Goal: Task Accomplishment & Management: Manage account settings

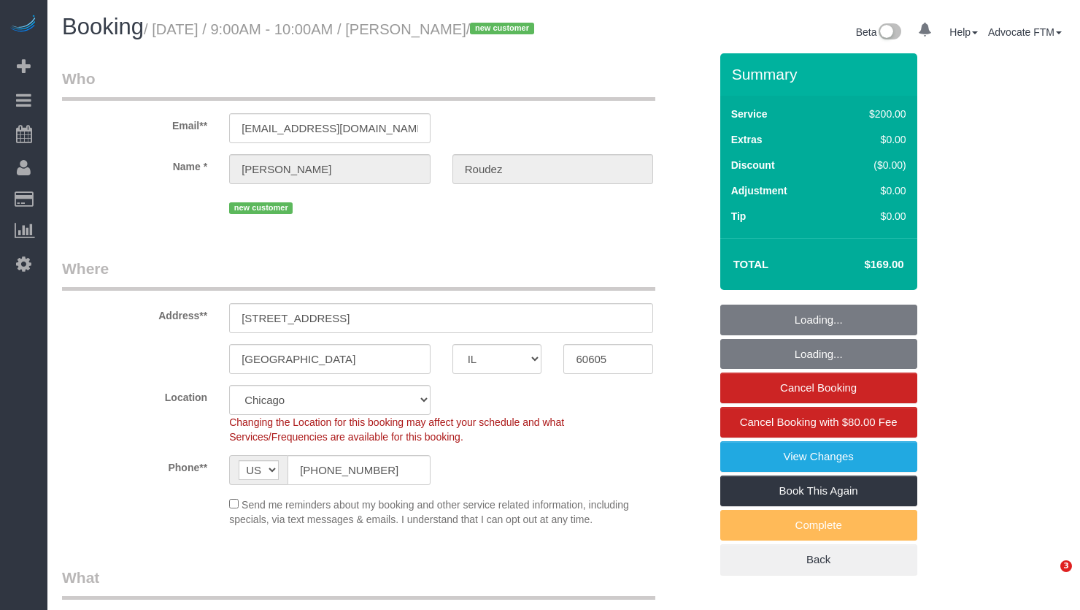
select select "IL"
select select "object:811"
select select "number:1"
select select "number:58"
select select "number:139"
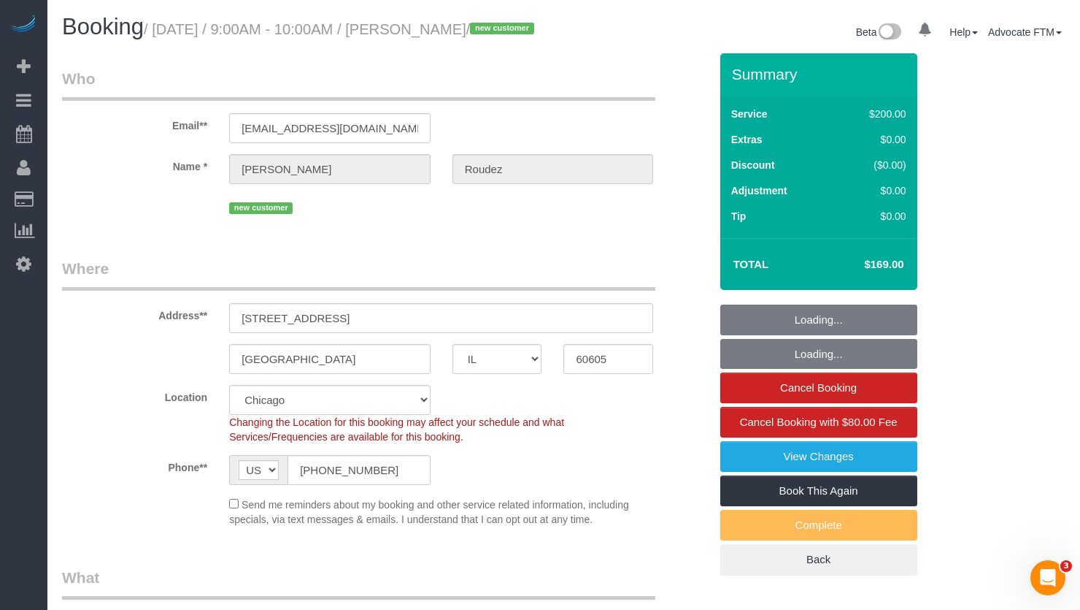
select select "object:1280"
select select "512"
select select "5"
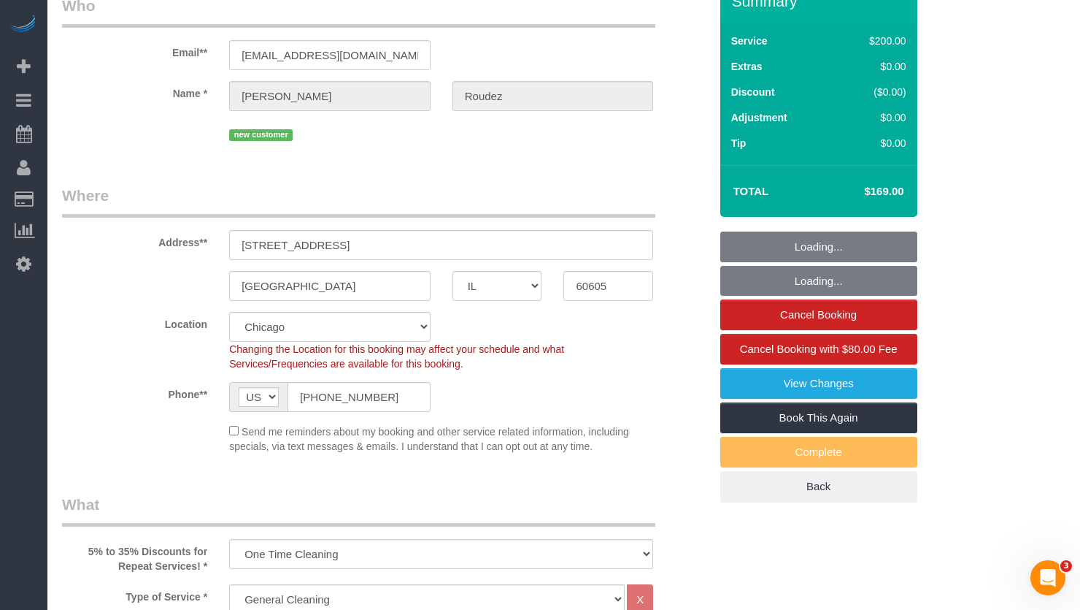
scroll to position [146, 0]
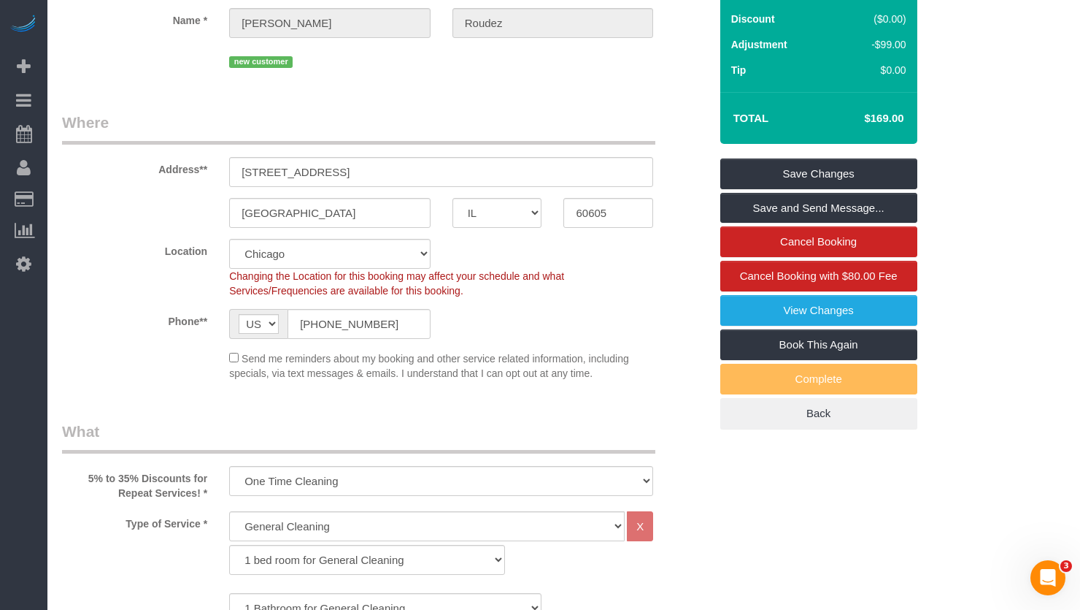
drag, startPoint x: 862, startPoint y: 135, endPoint x: 890, endPoint y: 135, distance: 27.7
click at [890, 125] on h4 "$169.00" at bounding box center [862, 118] width 83 height 12
copy h4 "$169"
drag, startPoint x: 861, startPoint y: 137, endPoint x: 877, endPoint y: 134, distance: 15.6
copy h4 "$169"
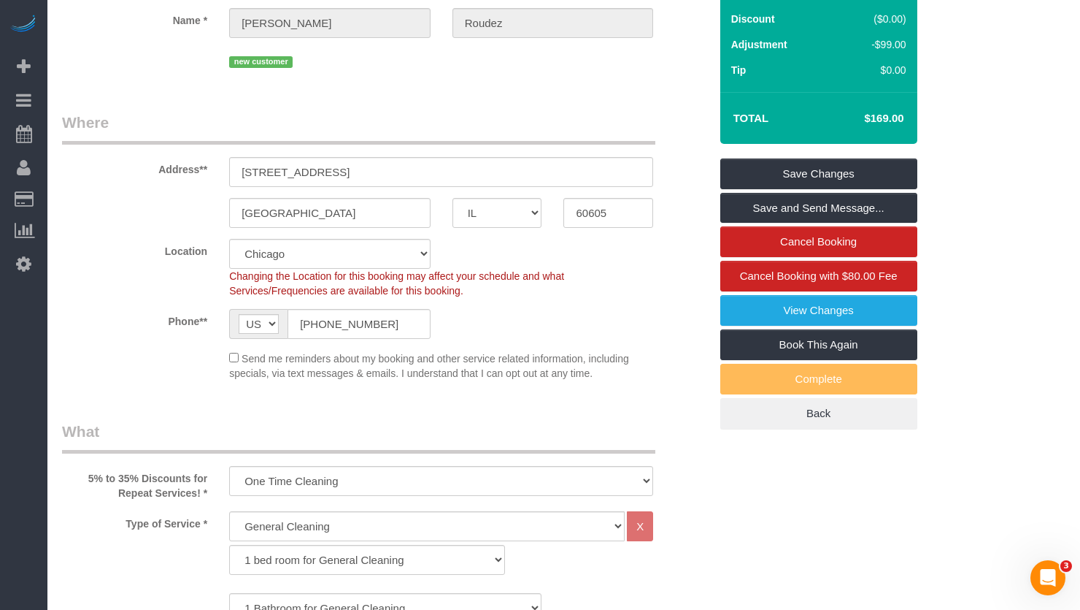
scroll to position [0, 0]
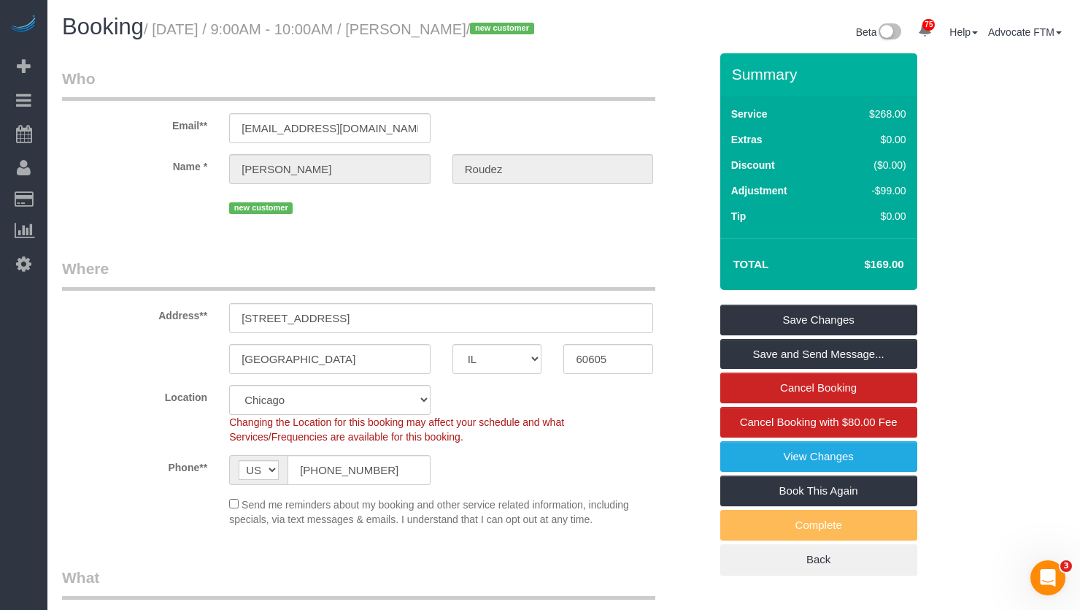
drag, startPoint x: 488, startPoint y: 28, endPoint x: 410, endPoint y: 28, distance: 78.1
click at [412, 28] on small "/ August 12, 2025 / 9:00AM - 10:00AM / Angela Roudez / new customer" at bounding box center [341, 29] width 395 height 16
copy small "Angela Roudez"
click at [537, 39] on h1 "Booking / August 12, 2025 / 9:00AM - 10:00AM / Angela Roudez / new customer" at bounding box center [307, 27] width 491 height 25
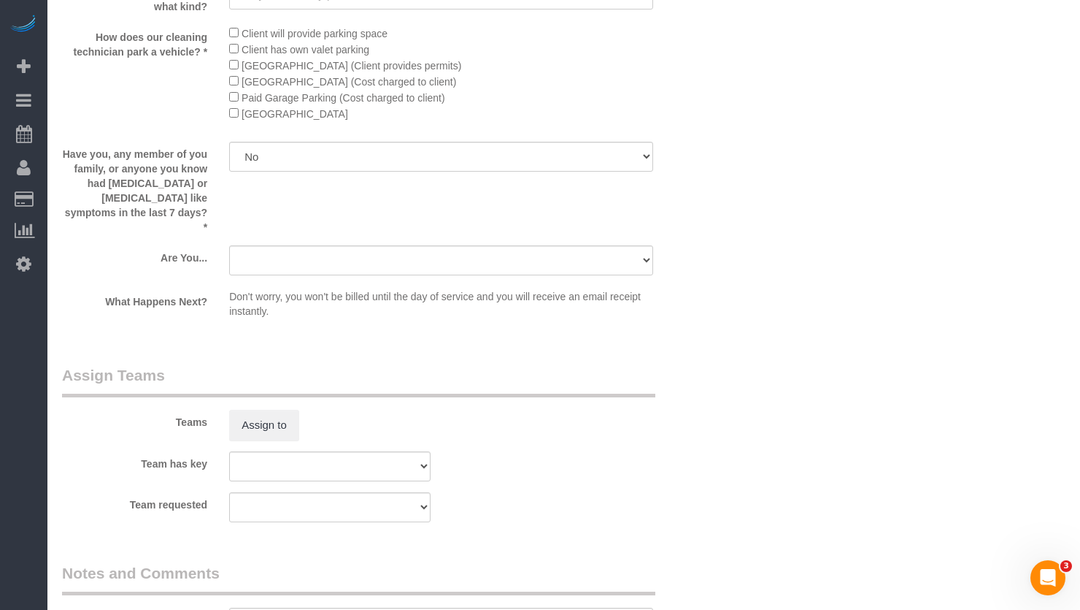
scroll to position [2409, 0]
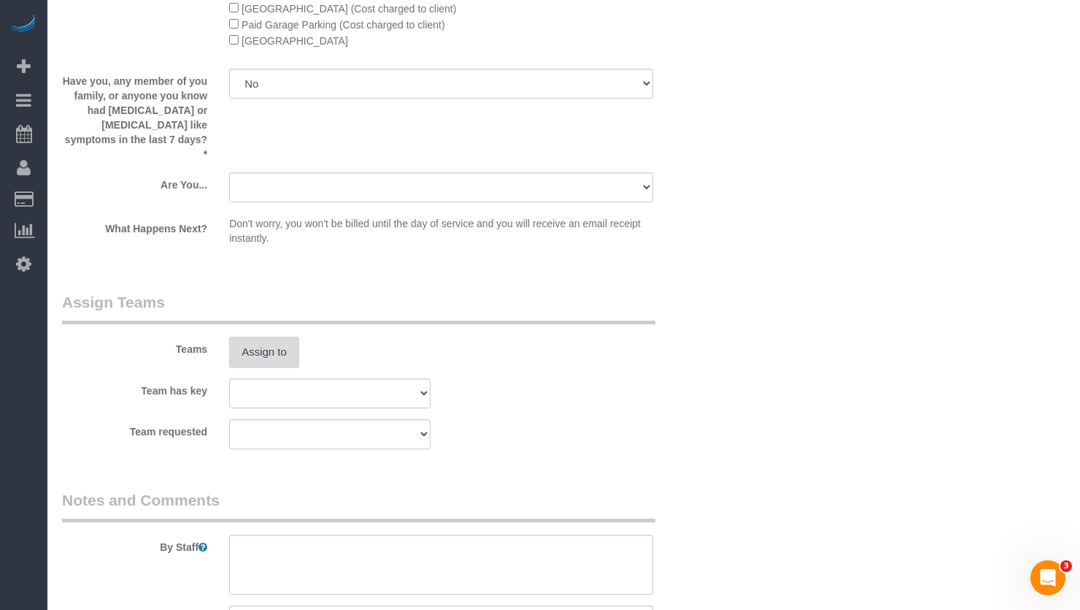
click at [288, 359] on button "Assign to" at bounding box center [264, 352] width 70 height 31
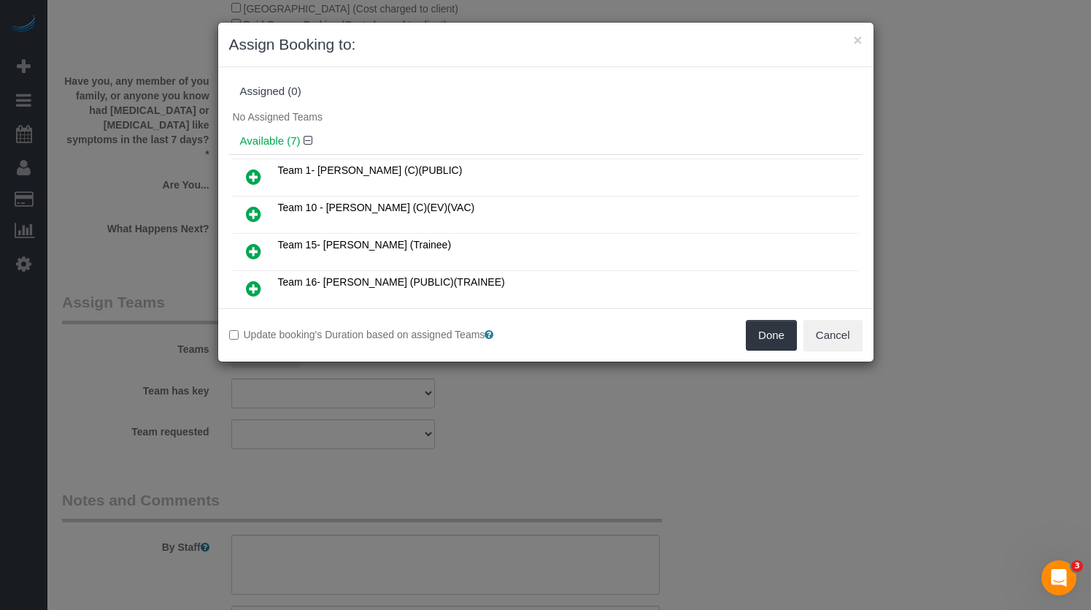
click at [251, 211] on icon at bounding box center [253, 214] width 15 height 18
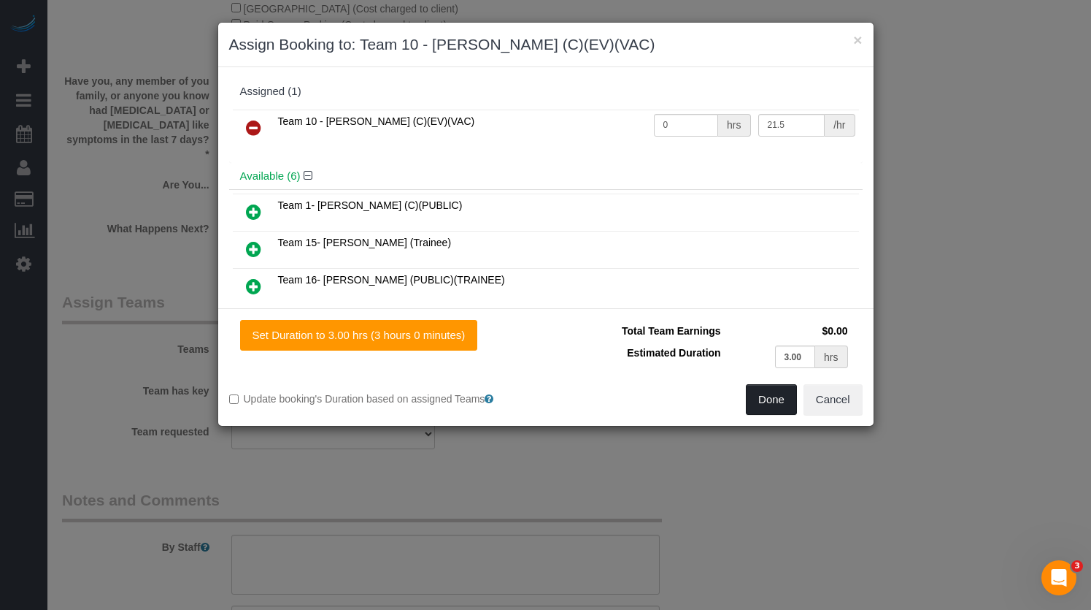
click at [764, 399] on button "Done" at bounding box center [771, 399] width 51 height 31
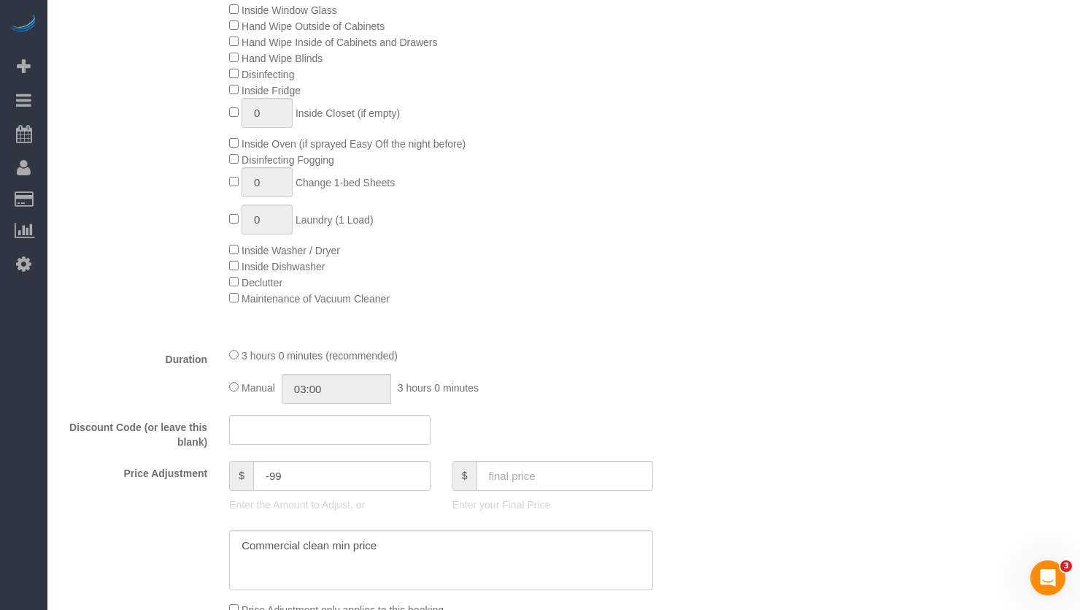
scroll to position [1168, 0]
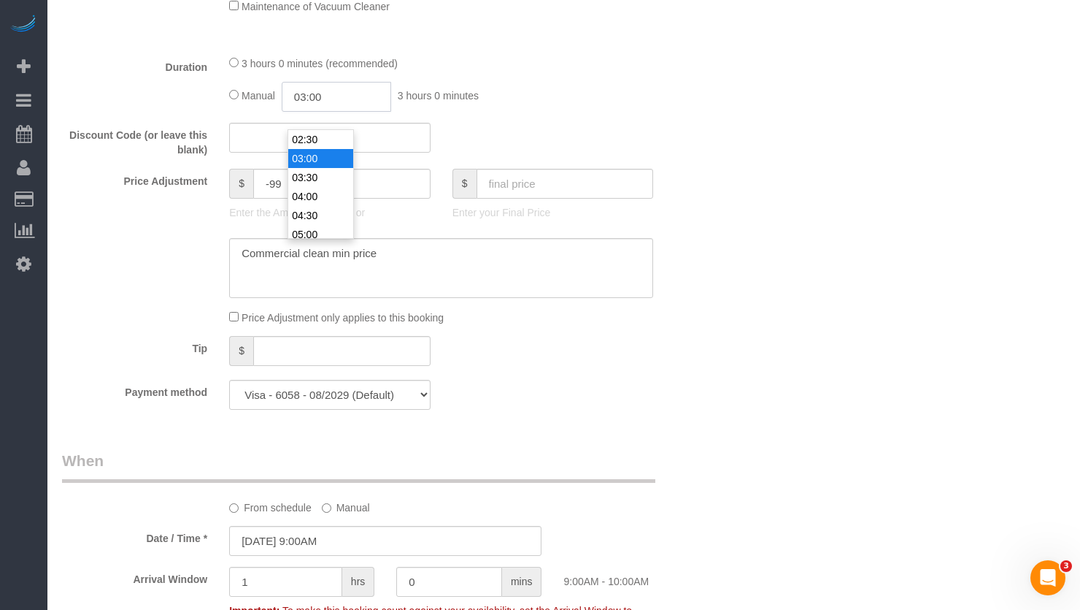
drag, startPoint x: 388, startPoint y: 114, endPoint x: 231, endPoint y: 119, distance: 157.0
click at [233, 112] on div "Manual 03:00 3 hours 0 minutes" at bounding box center [441, 97] width 424 height 30
type input "02:10"
click at [802, 107] on div "Who Email** angelaroudez@gmail.com Name * Angela Roudez new customer Where Addr…" at bounding box center [564, 478] width 1004 height 3187
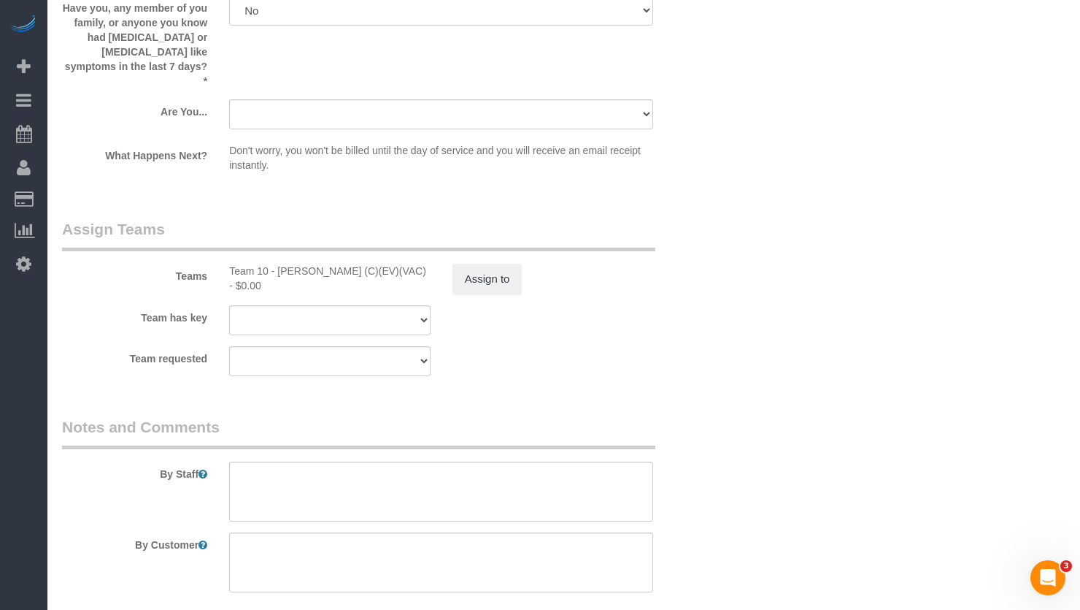
scroll to position [2555, 0]
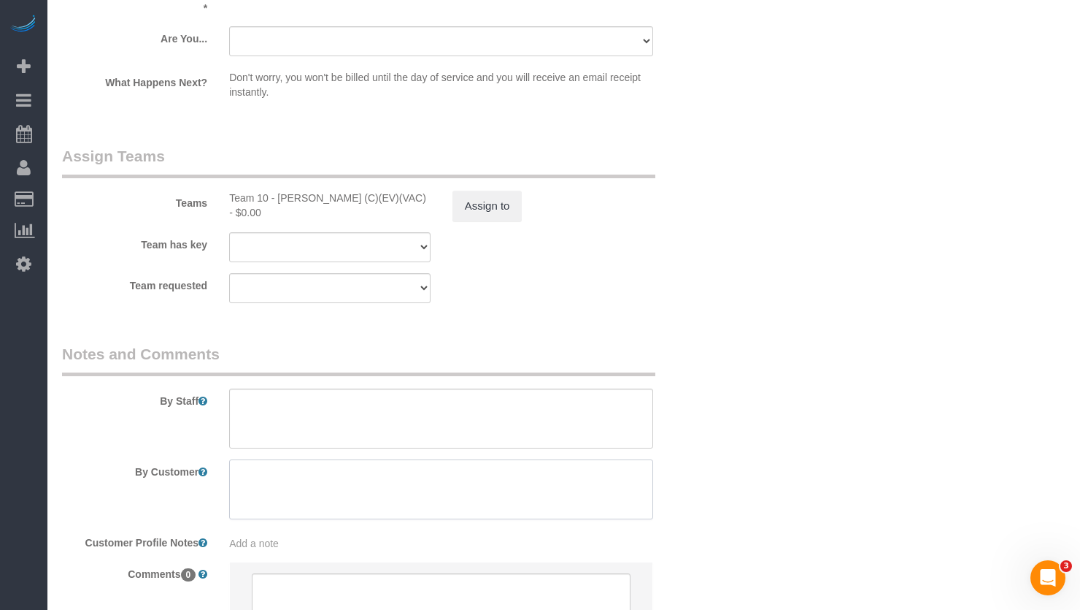
click at [308, 486] on textarea at bounding box center [441, 489] width 424 height 60
click at [294, 399] on textarea at bounding box center [441, 418] width 424 height 60
paste textarea "Initial Cleaning for a weekly cleaning. Partial Cleaning. 1). General Cleaning.…"
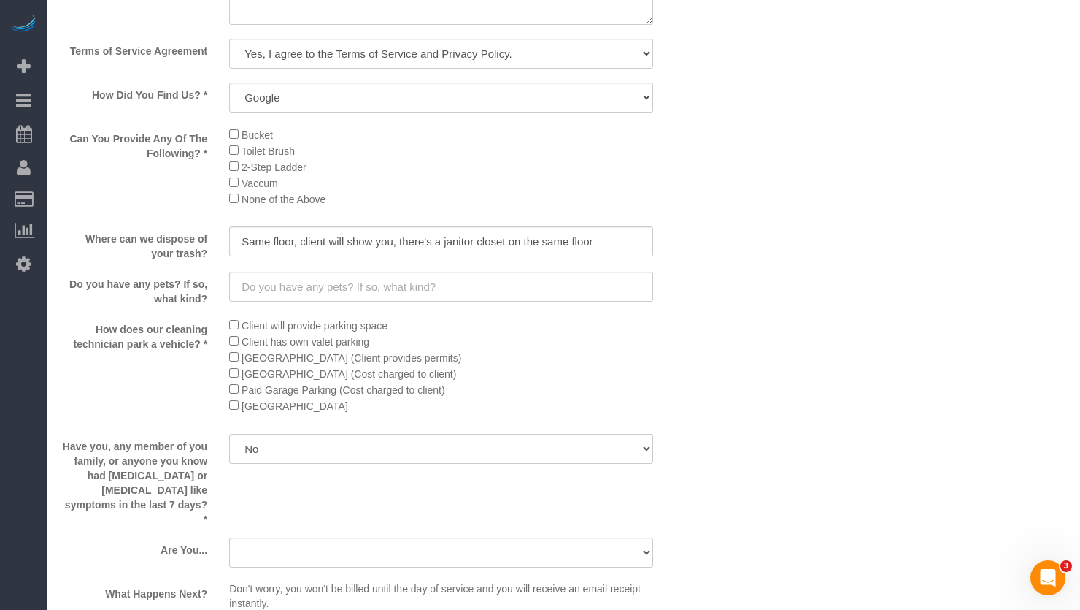
scroll to position [2409, 0]
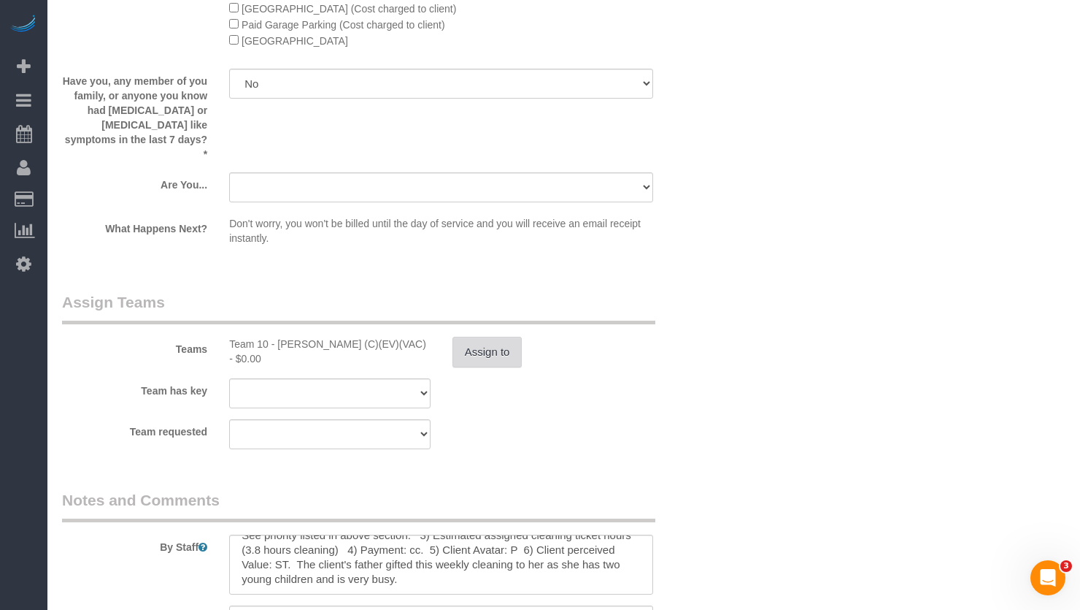
click at [491, 352] on button "Assign to" at bounding box center [488, 352] width 70 height 31
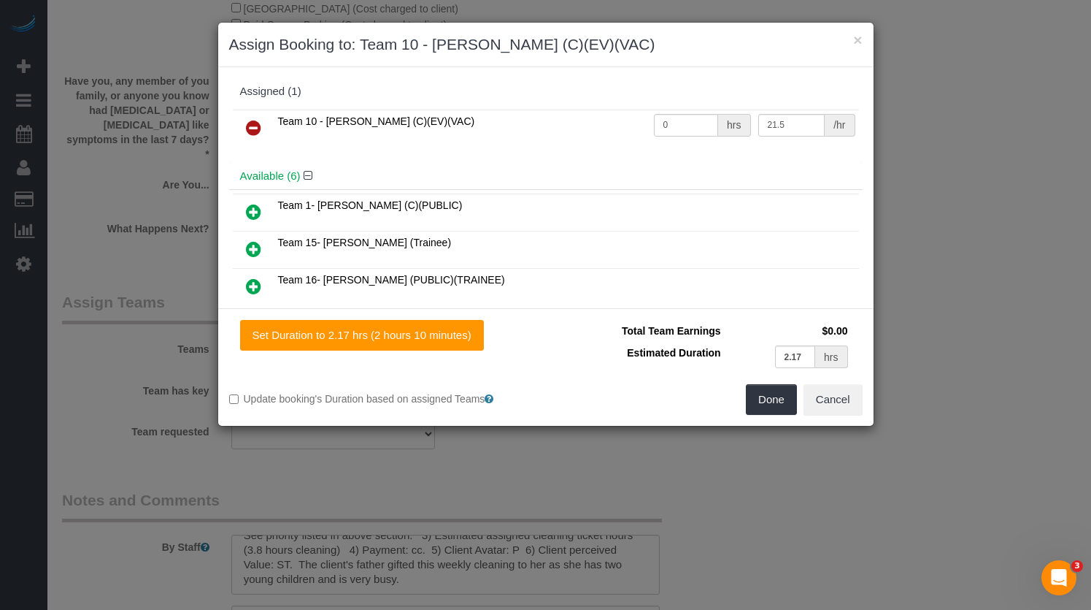
click at [972, 297] on div "× Assign Booking to: Team 10 - Susanna (C)(EV)(VAC) Assigned (1) Team 10 - Susa…" at bounding box center [545, 305] width 1091 height 610
click at [767, 400] on button "Done" at bounding box center [771, 399] width 51 height 31
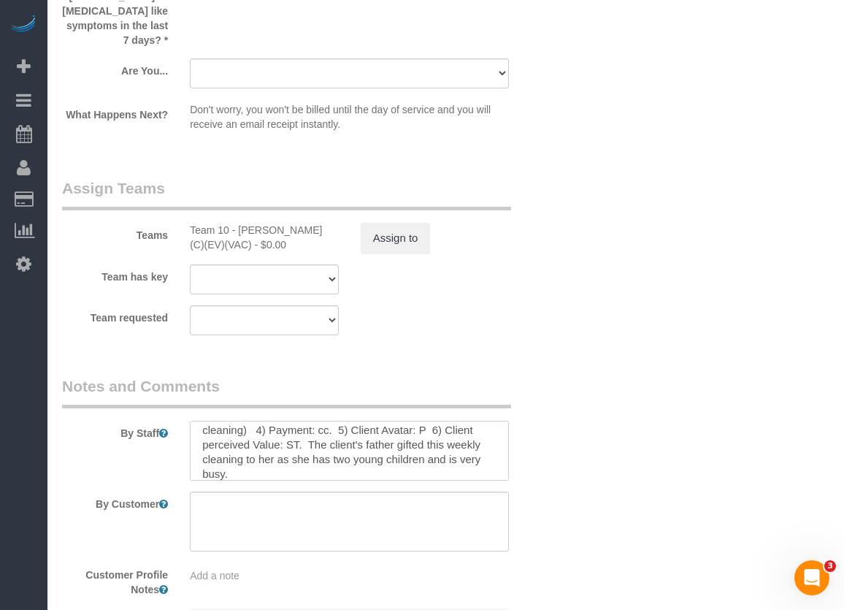
scroll to position [0, 0]
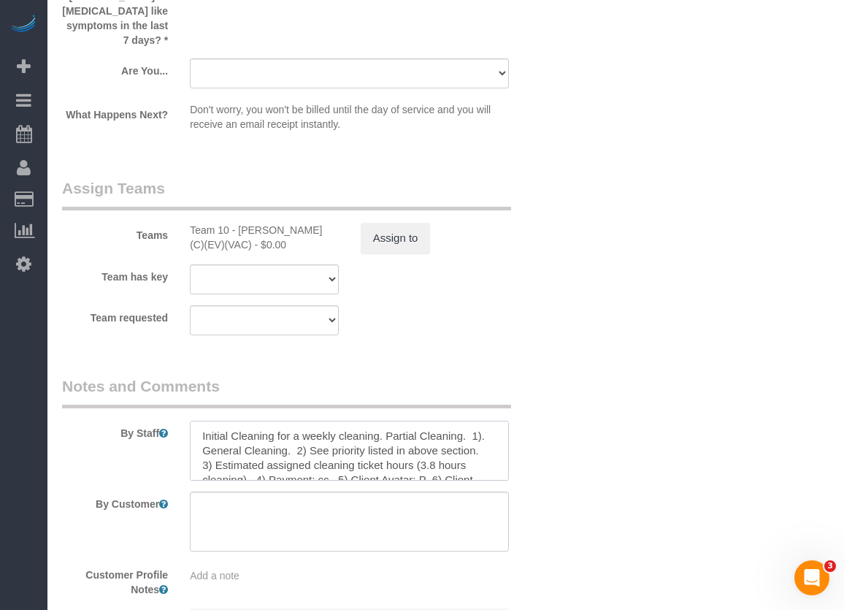
click at [336, 456] on textarea at bounding box center [349, 450] width 319 height 60
click at [277, 462] on textarea at bounding box center [349, 450] width 319 height 60
click at [434, 463] on textarea at bounding box center [349, 450] width 319 height 60
click at [285, 443] on textarea at bounding box center [349, 450] width 319 height 60
click at [265, 438] on textarea at bounding box center [349, 450] width 319 height 60
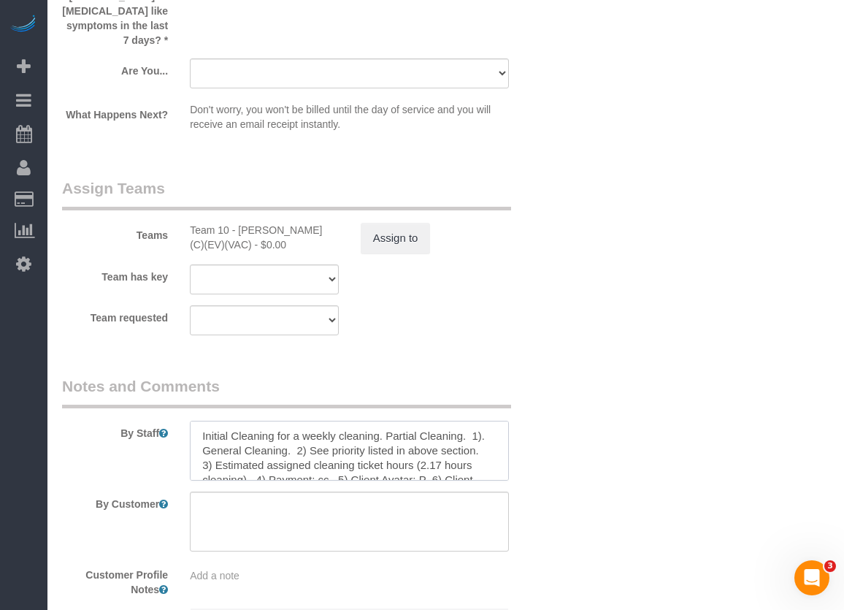
drag, startPoint x: 285, startPoint y: 437, endPoint x: 369, endPoint y: 436, distance: 84.0
click at [369, 436] on textarea at bounding box center [349, 450] width 319 height 60
click at [242, 439] on textarea at bounding box center [349, 450] width 319 height 60
click at [302, 434] on textarea at bounding box center [349, 450] width 319 height 60
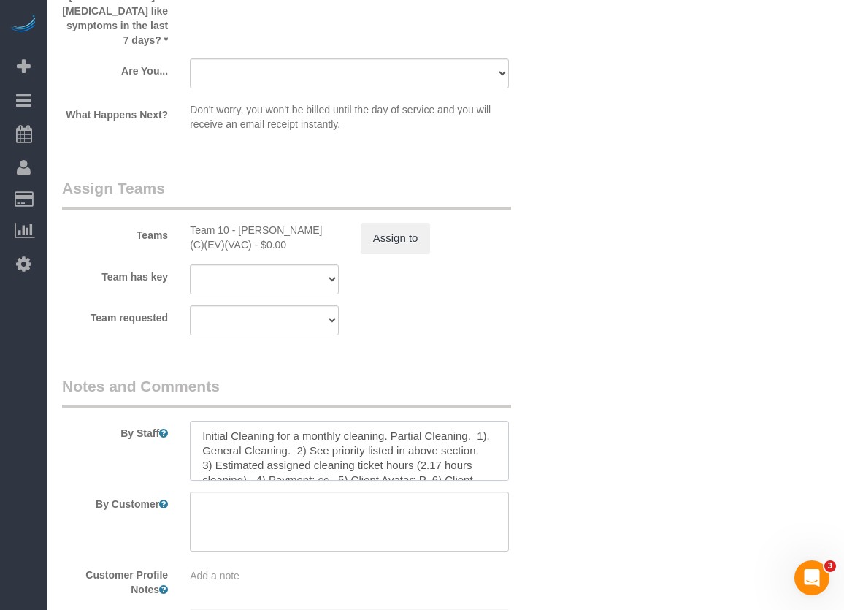
click at [391, 442] on textarea at bounding box center [349, 450] width 319 height 60
click at [389, 433] on textarea at bounding box center [349, 450] width 319 height 60
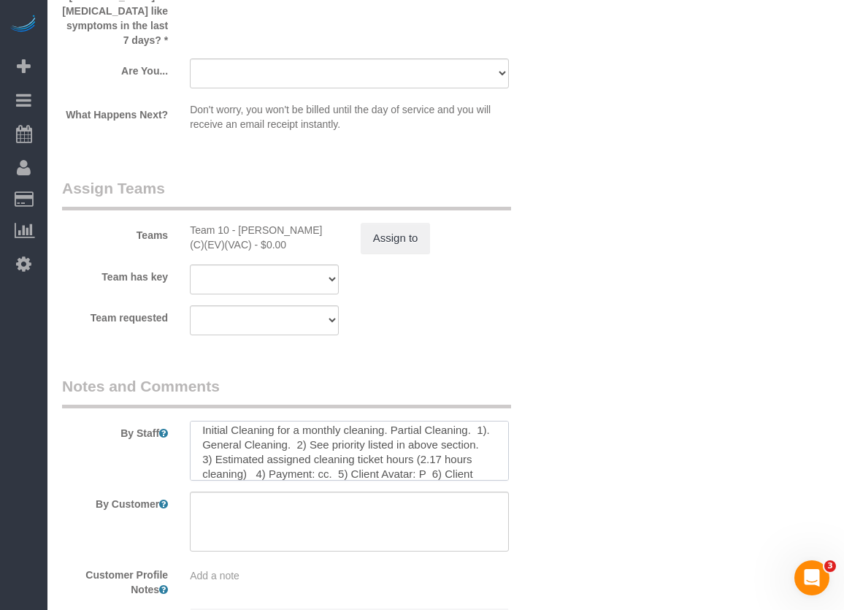
click at [396, 435] on textarea at bounding box center [349, 450] width 319 height 60
click at [459, 431] on textarea at bounding box center [349, 450] width 319 height 60
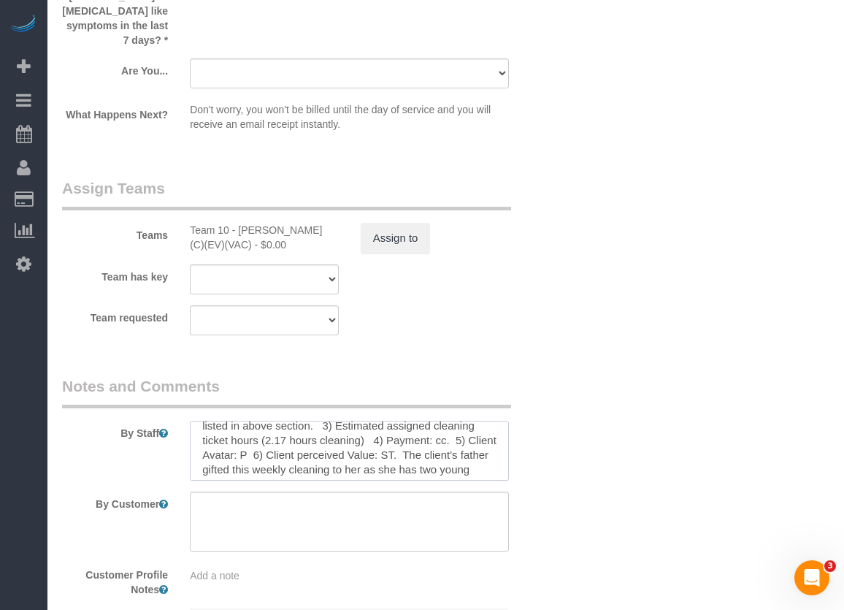
click at [269, 456] on textarea at bounding box center [349, 450] width 319 height 60
click at [272, 458] on textarea at bounding box center [349, 450] width 319 height 60
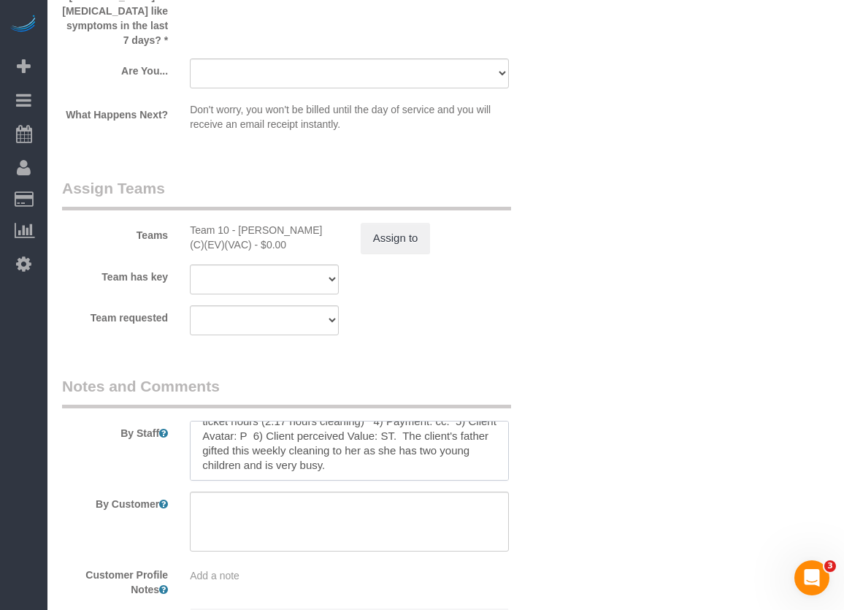
drag, startPoint x: 423, startPoint y: 445, endPoint x: 463, endPoint y: 488, distance: 59.4
click at [463, 488] on sui-booking-comments "By Staff By Customer Customer Profile Notes Add a note Comments 0" at bounding box center [307, 532] width 490 height 315
type textarea "Initial Cleaning for a monthly cleaning. Partial Cleaning. for Commercial Space…"
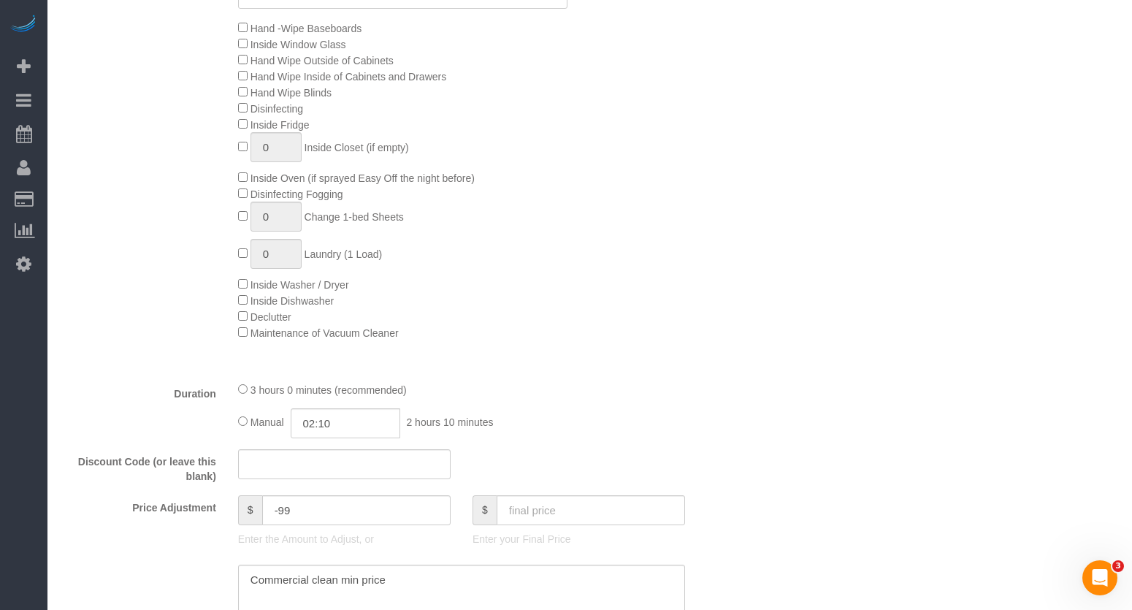
scroll to position [2670, 0]
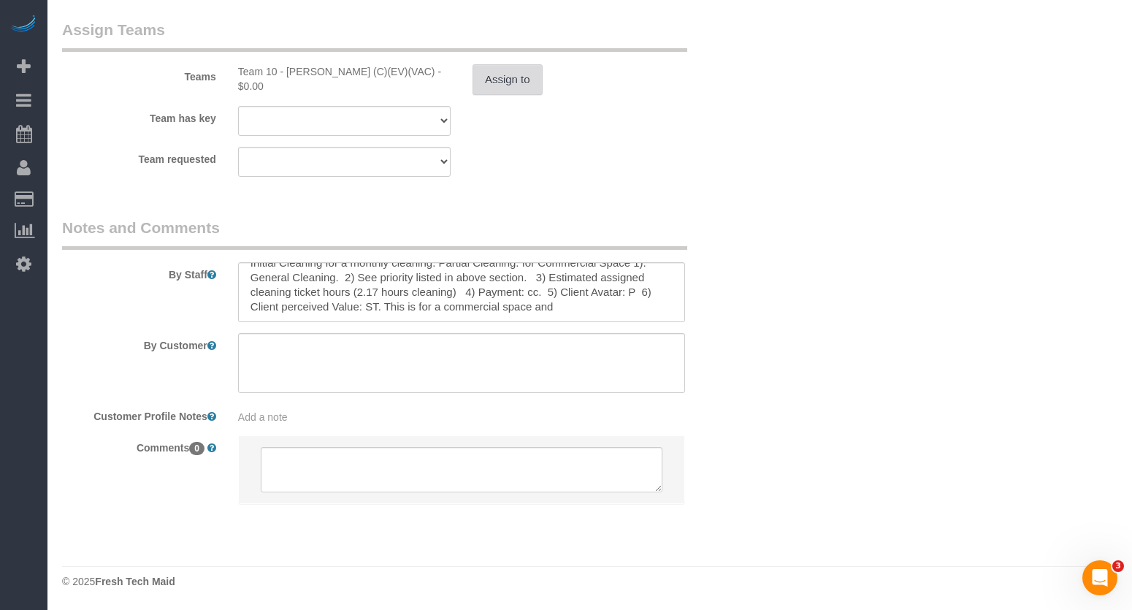
click at [502, 85] on button "Assign to" at bounding box center [507, 79] width 70 height 31
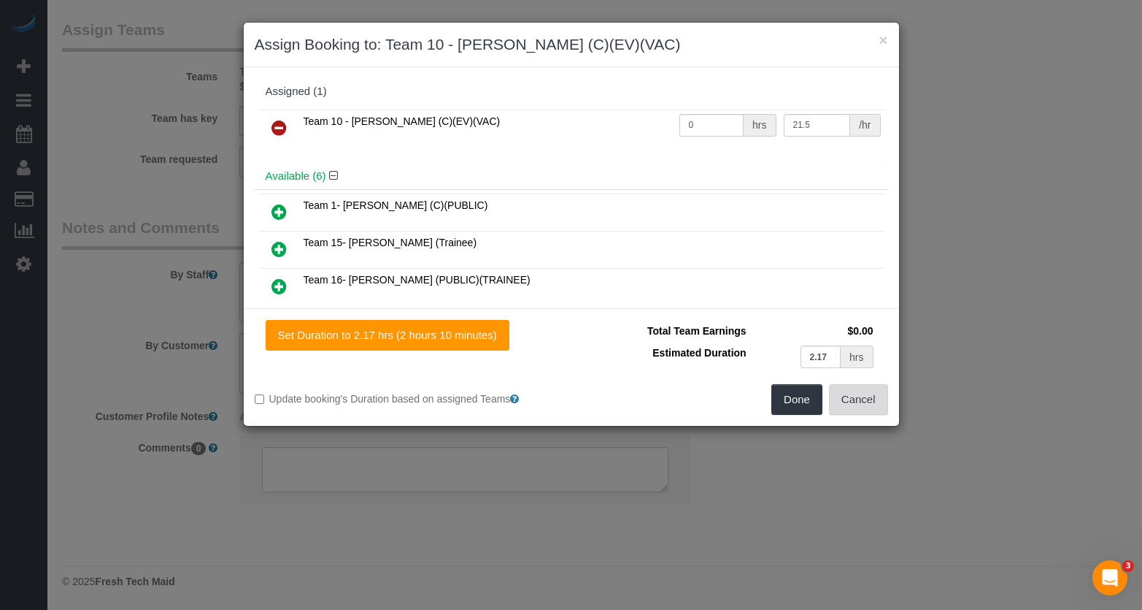
click at [859, 400] on button "Cancel" at bounding box center [858, 399] width 59 height 31
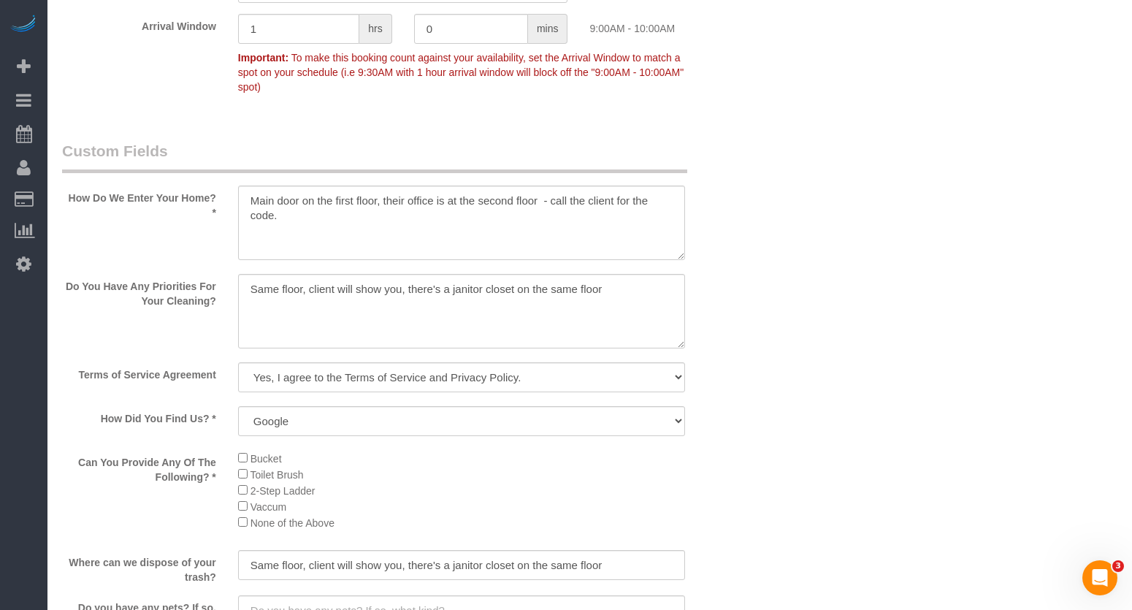
scroll to position [1502, 0]
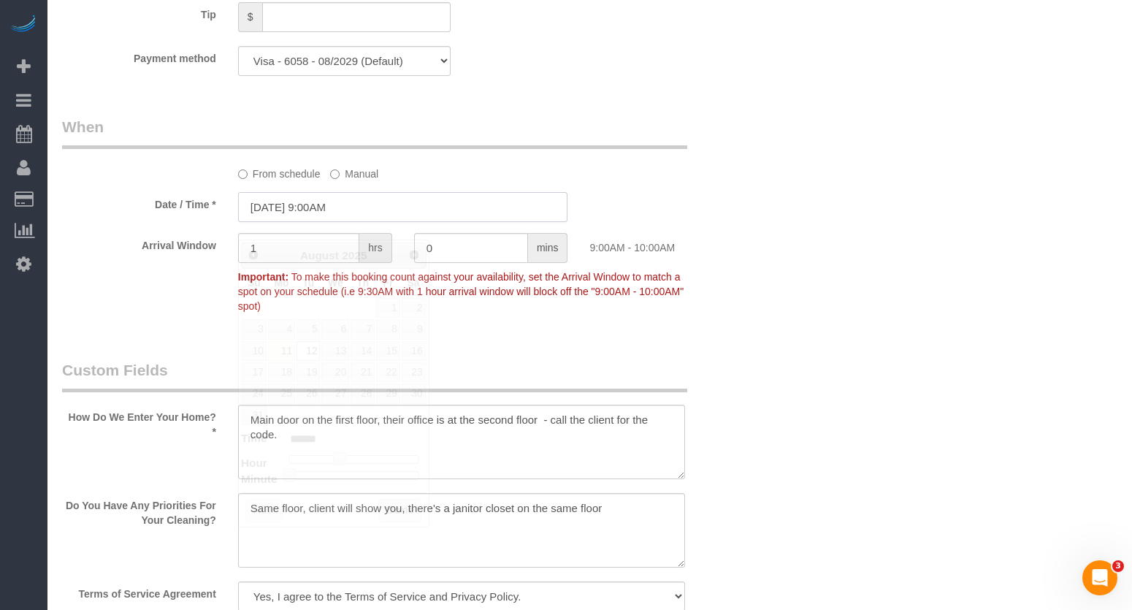
click at [318, 222] on input "08/12/2025 9:00AM" at bounding box center [403, 207] width 330 height 30
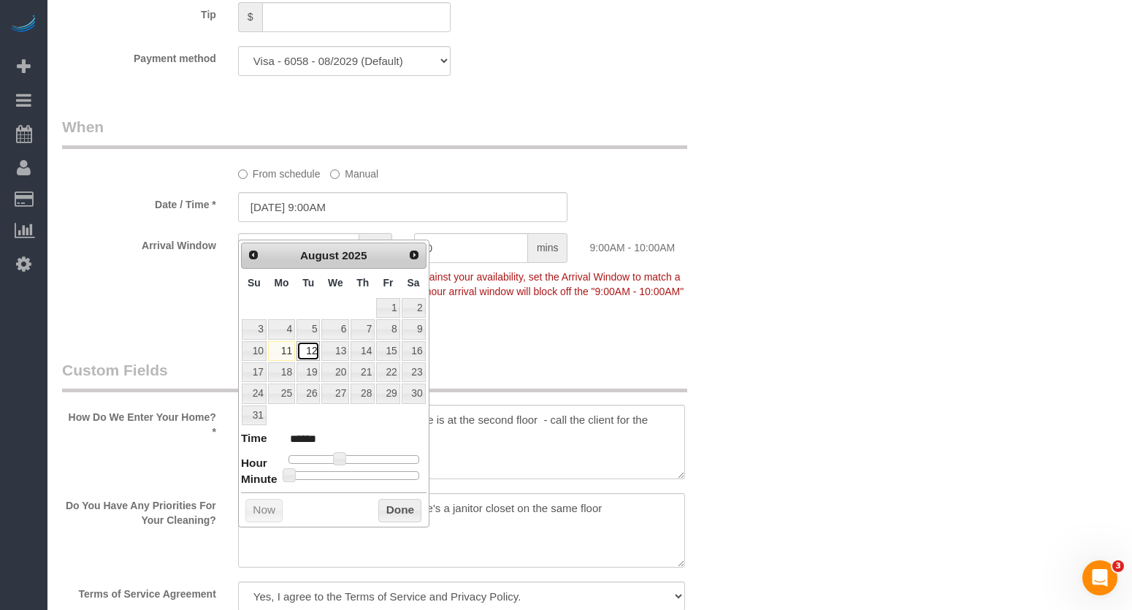
click at [306, 351] on link "12" at bounding box center [307, 351] width 23 height 20
click at [404, 512] on button "Done" at bounding box center [399, 510] width 43 height 23
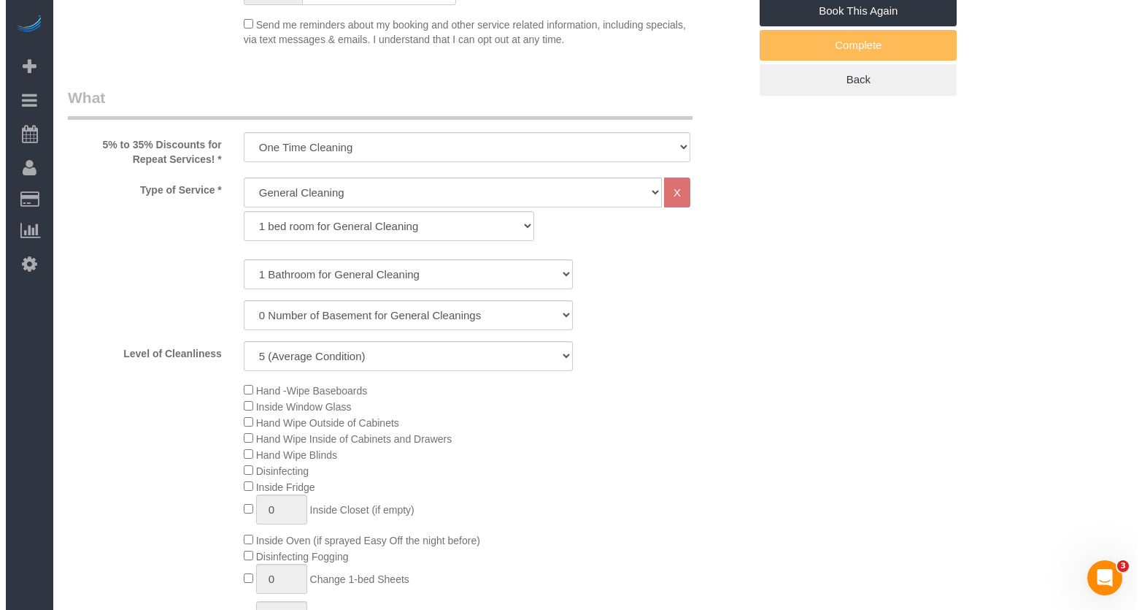
scroll to position [188, 0]
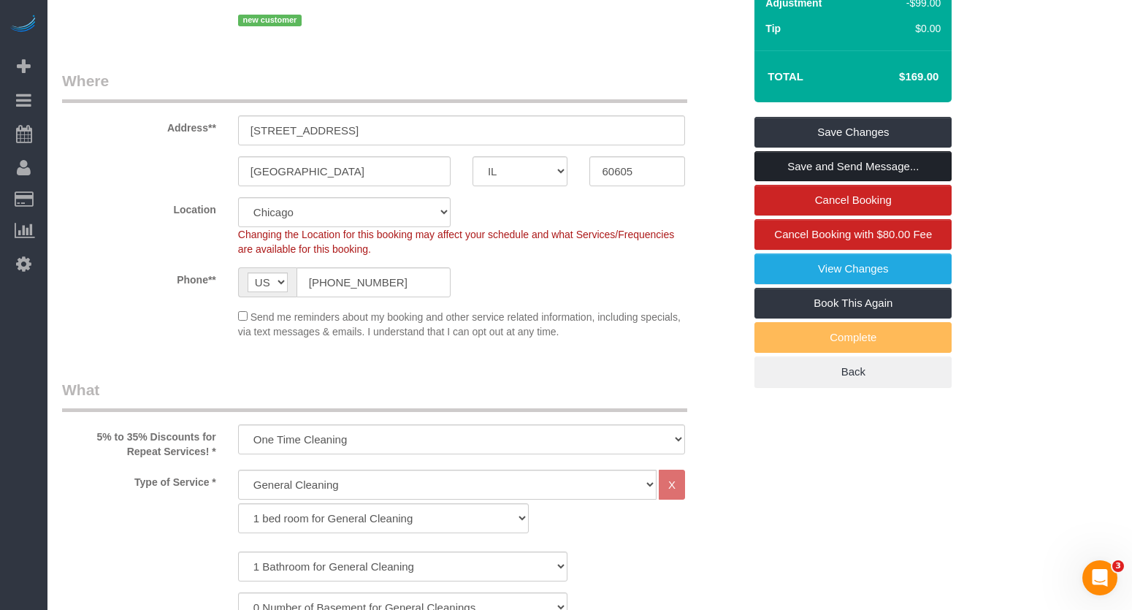
click at [867, 178] on link "Save and Send Message..." at bounding box center [852, 166] width 197 height 31
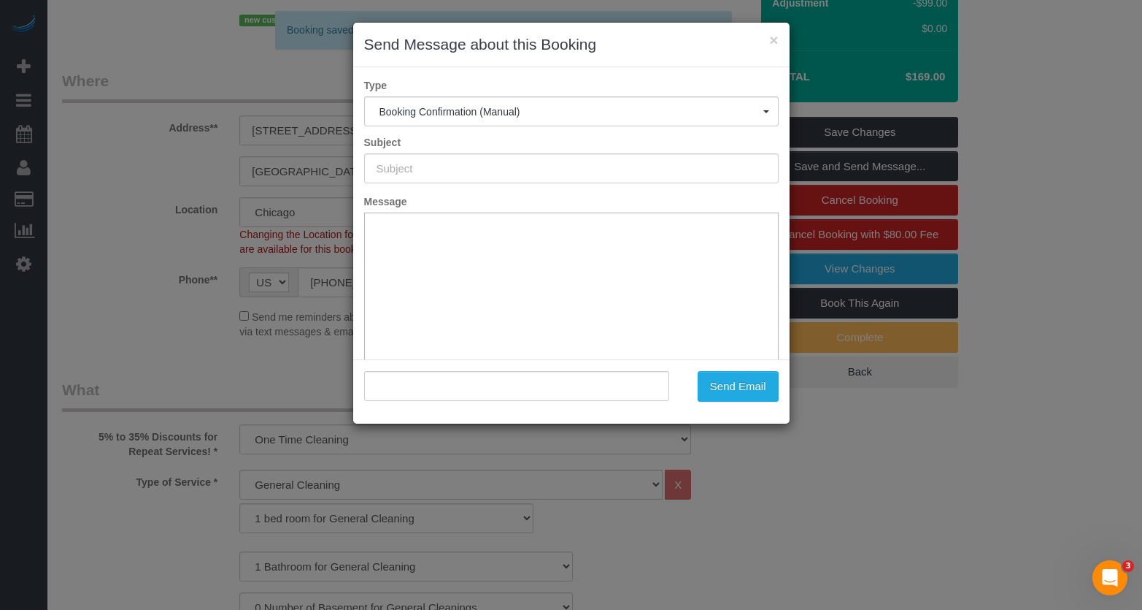
type input "Your Booking With Fresh Tech Maid, Confirmed!"
type input ""Angela Roudez" <angelaroudez@gmail.com>"
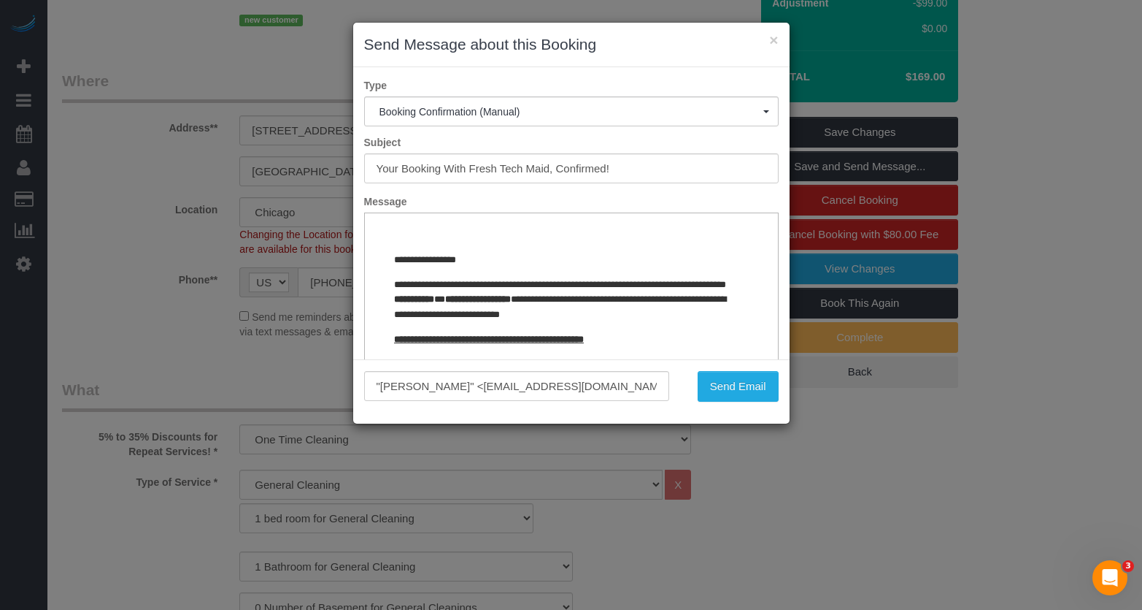
drag, startPoint x: 1133, startPoint y: 454, endPoint x: 764, endPoint y: 249, distance: 421.9
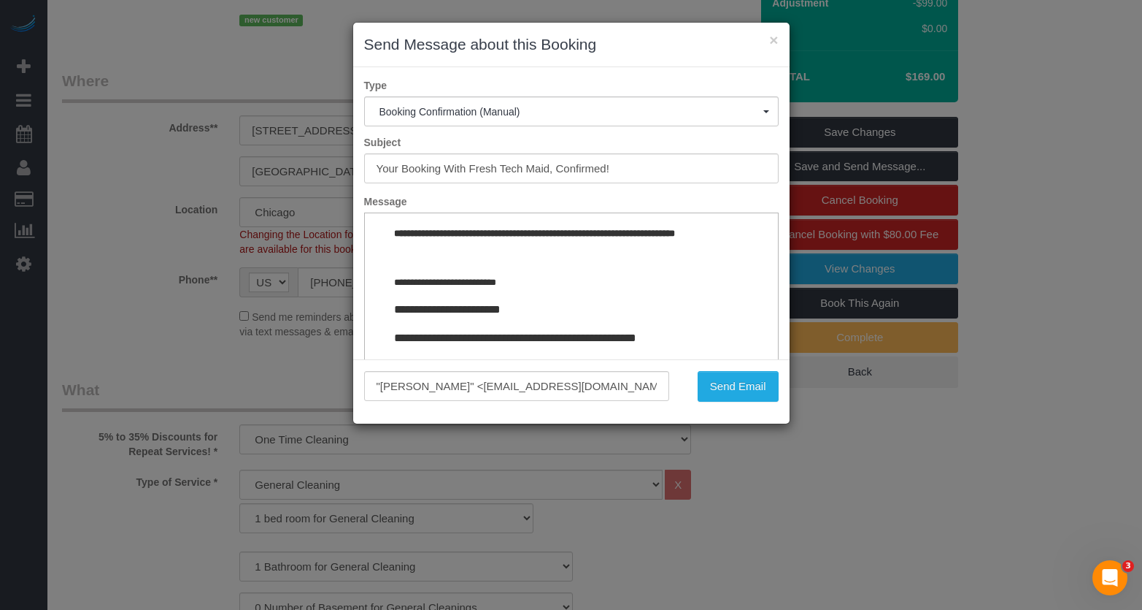
scroll to position [1718, 0]
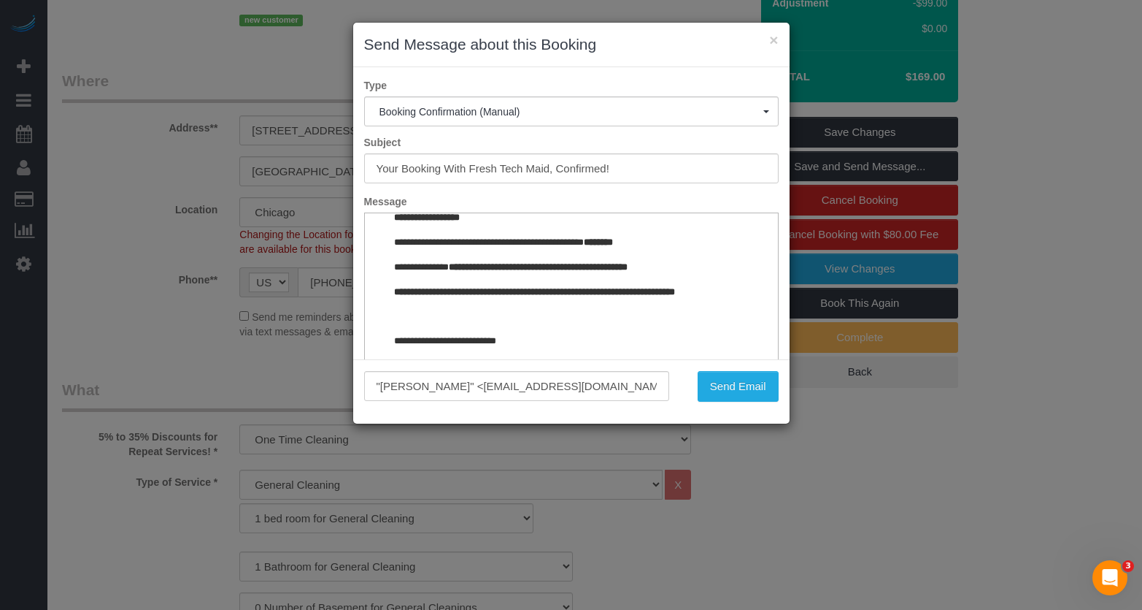
drag, startPoint x: 763, startPoint y: 239, endPoint x: 1121, endPoint y: 419, distance: 401.2
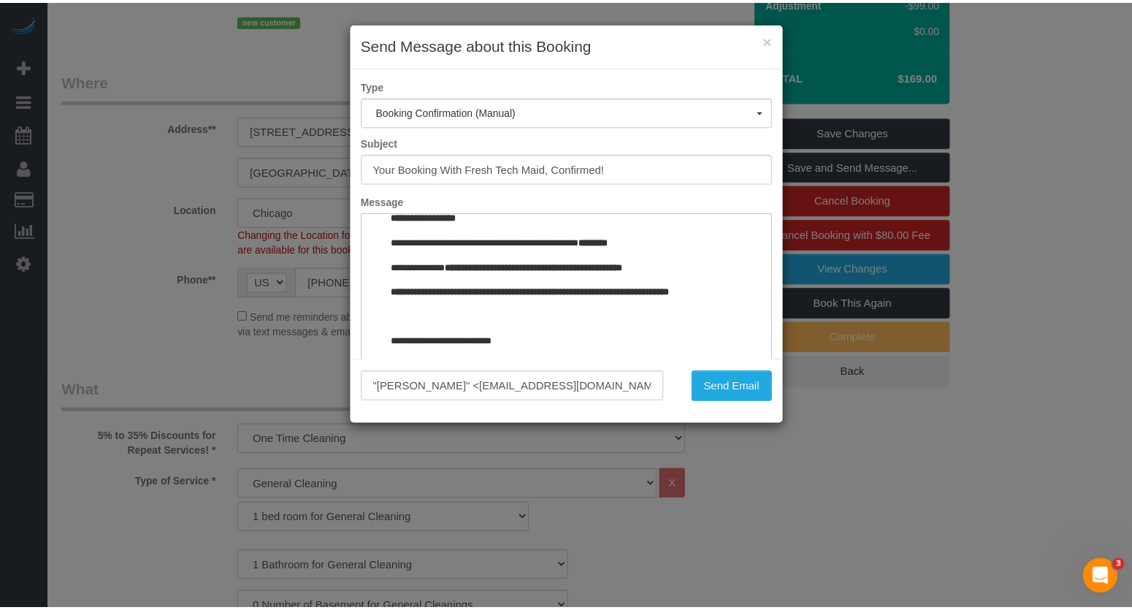
scroll to position [1645, 0]
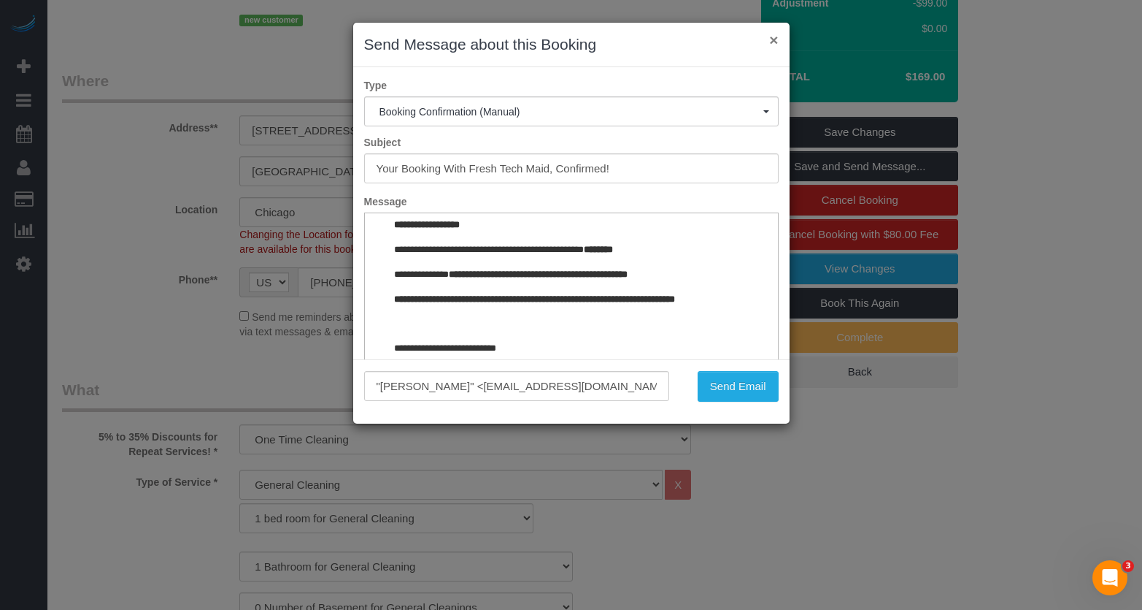
click at [778, 36] on div "× Send Message about this Booking" at bounding box center [571, 45] width 437 height 45
click at [773, 39] on button "×" at bounding box center [773, 39] width 9 height 15
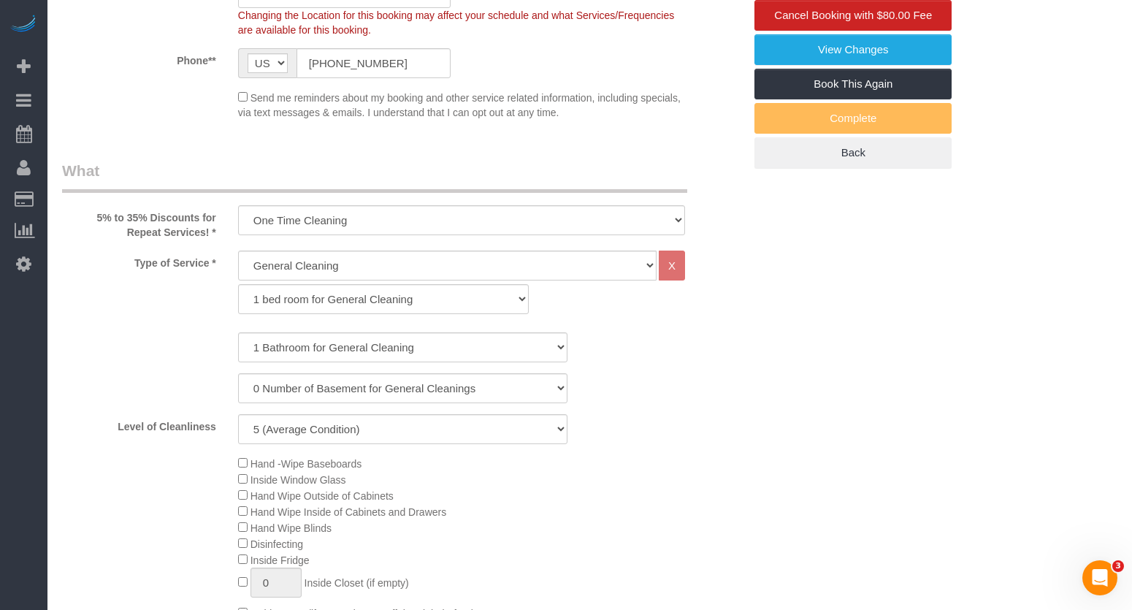
scroll to position [480, 0]
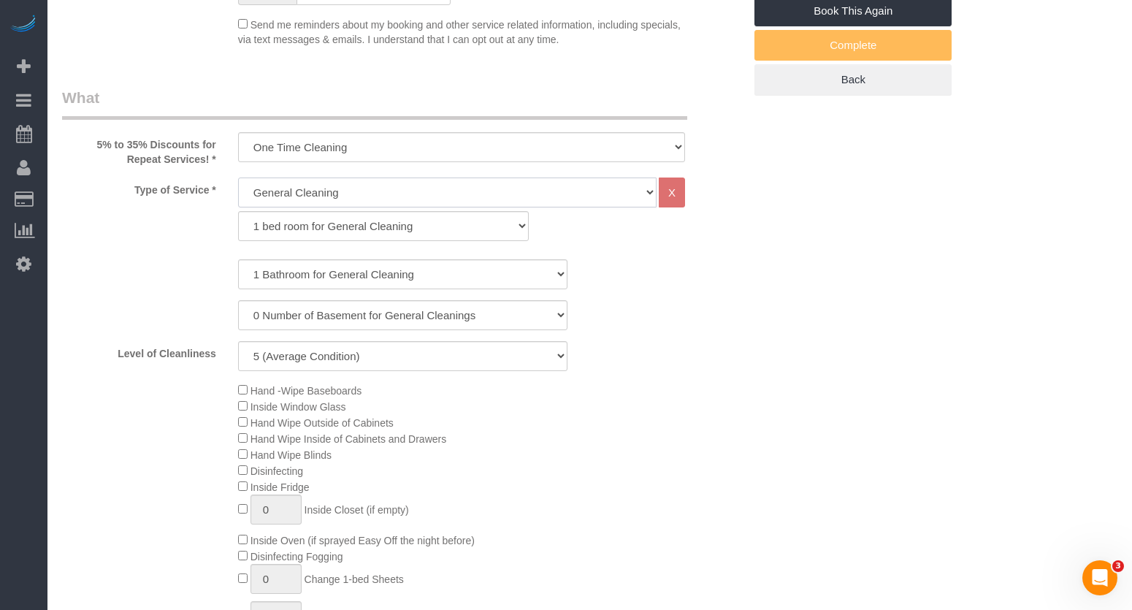
click at [410, 207] on select "General Cleaning Deep Cleaning Move-in / Move-out Cleaning COUNTS Cleaning" at bounding box center [447, 192] width 418 height 30
click at [381, 159] on select "One Time Cleaning Weekly Cleaning (35% Discount) - 35.00% (0% for the First Boo…" at bounding box center [461, 147] width 447 height 30
click at [238, 150] on select "One Time Cleaning Weekly Cleaning (35% Discount) - 35.00% (0% for the First Boo…" at bounding box center [461, 147] width 447 height 30
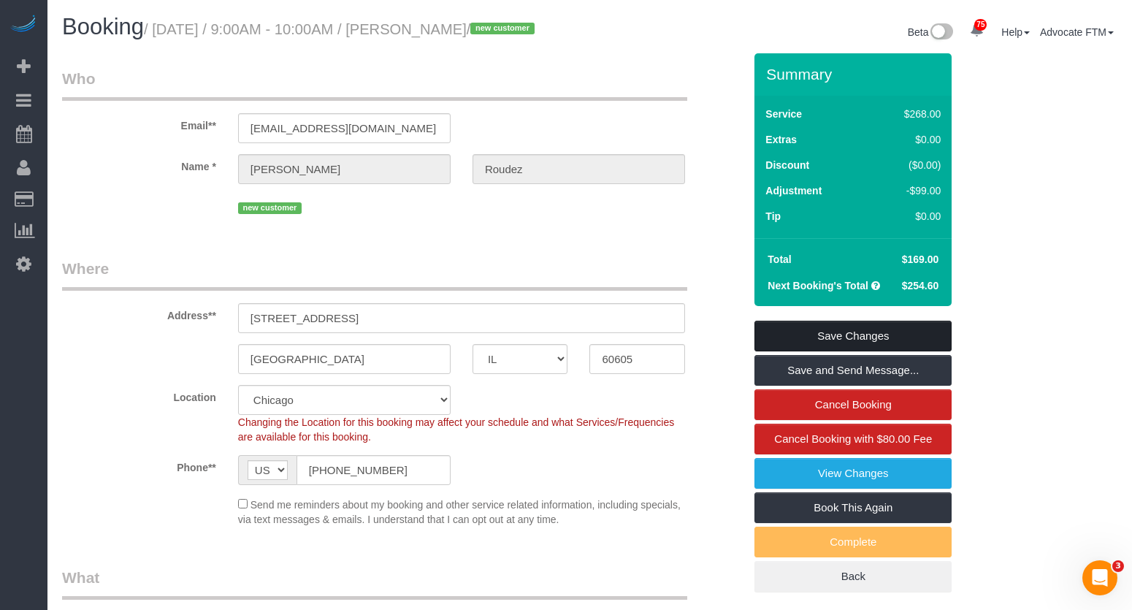
scroll to position [73, 0]
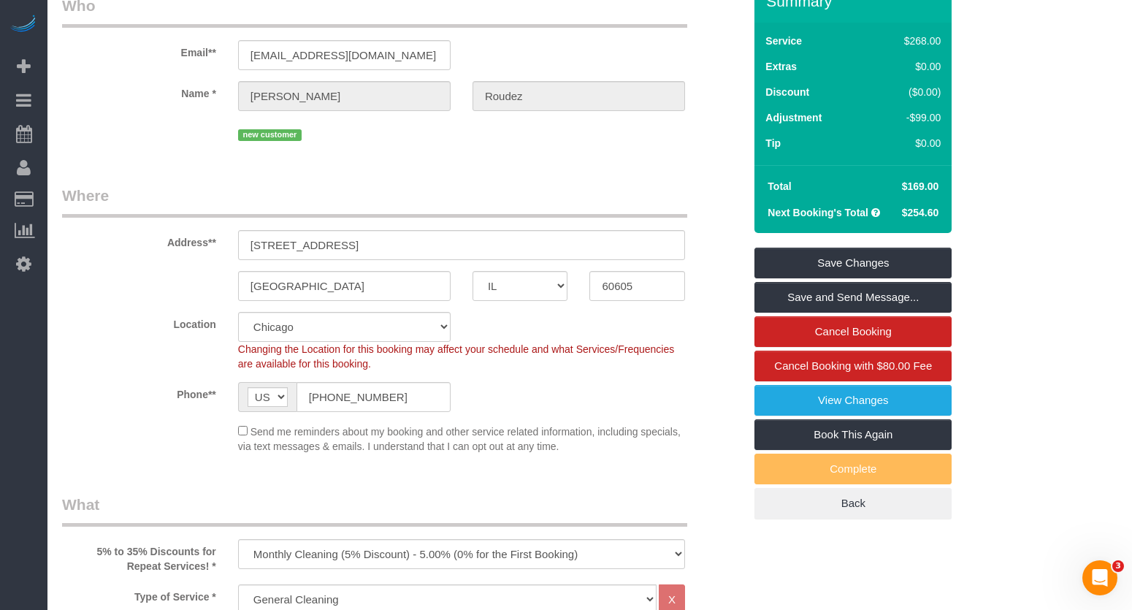
drag, startPoint x: 898, startPoint y: 201, endPoint x: 926, endPoint y: 201, distance: 27.8
click at [926, 199] on td "$169.00" at bounding box center [919, 186] width 52 height 26
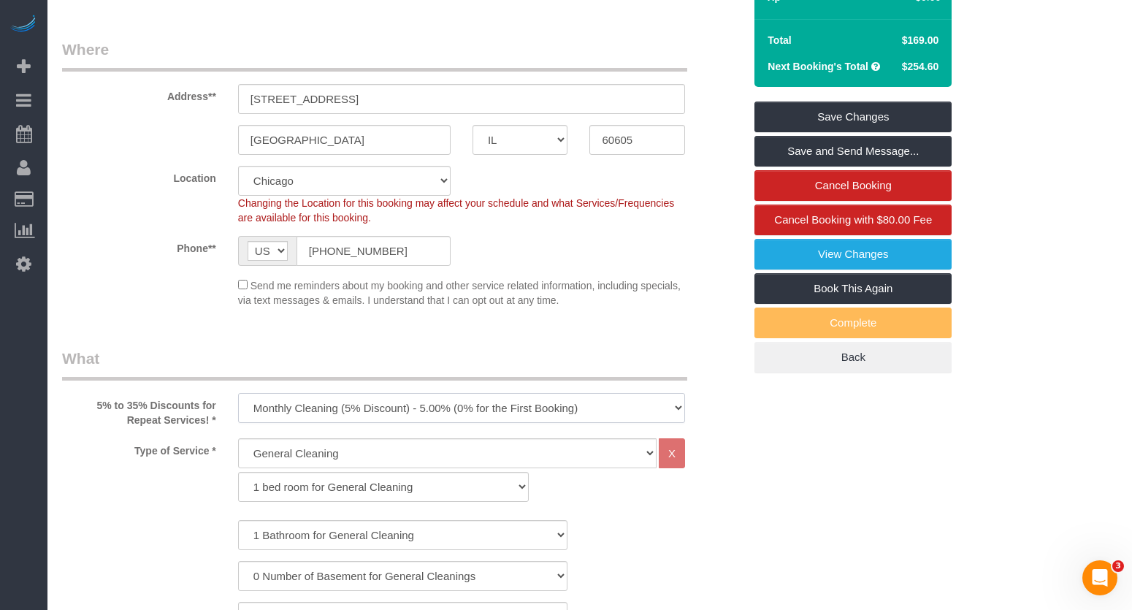
click at [439, 423] on select "One Time Cleaning Weekly Cleaning (35% Discount) - 35.00% (0% for the First Boo…" at bounding box center [461, 408] width 447 height 30
click at [238, 410] on select "One Time Cleaning Weekly Cleaning (35% Discount) - 35.00% (0% for the First Boo…" at bounding box center [461, 408] width 447 height 30
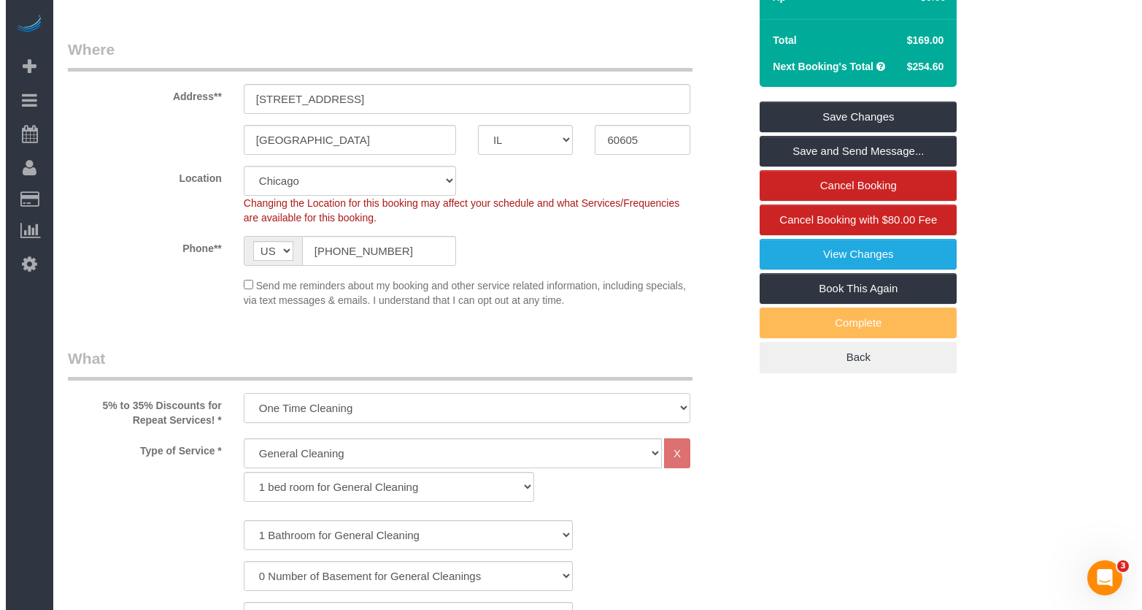
scroll to position [292, 0]
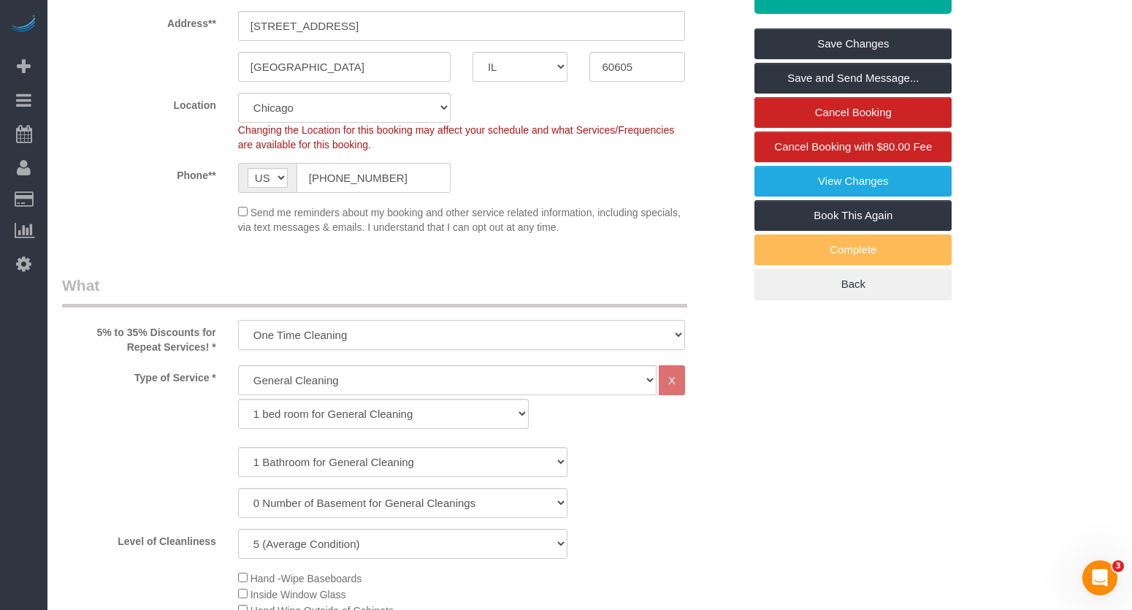
click at [442, 350] on select "One Time Cleaning Weekly Cleaning (35% Discount) - 35.00% (0% for the First Boo…" at bounding box center [461, 335] width 447 height 30
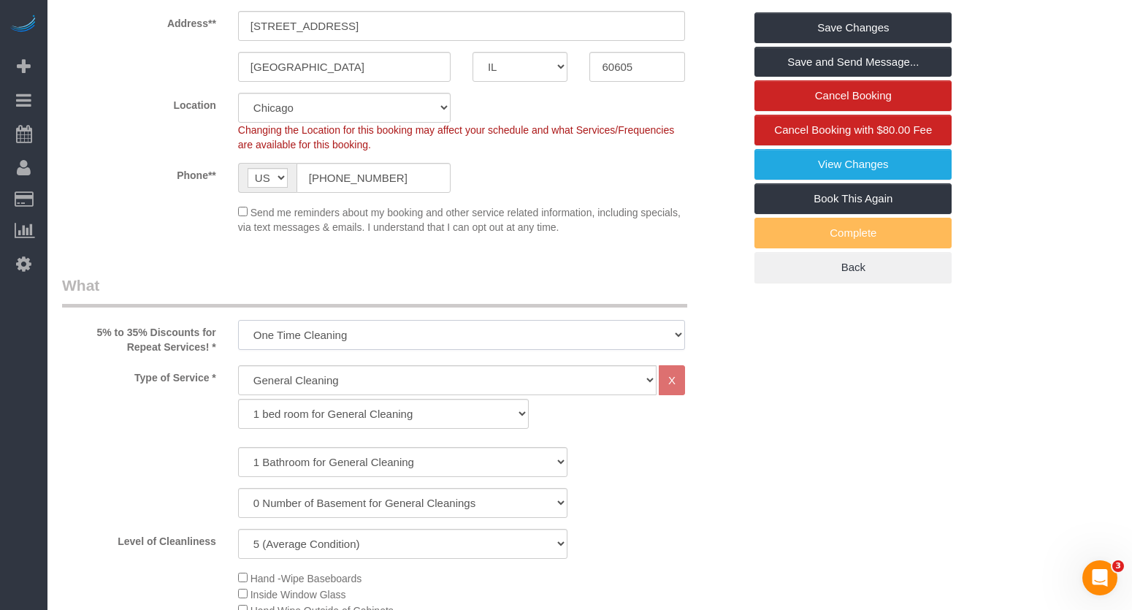
select select "object:1283"
click at [238, 337] on select "One Time Cleaning Weekly Cleaning (35% Discount) - 35.00% (0% for the First Boo…" at bounding box center [461, 335] width 447 height 30
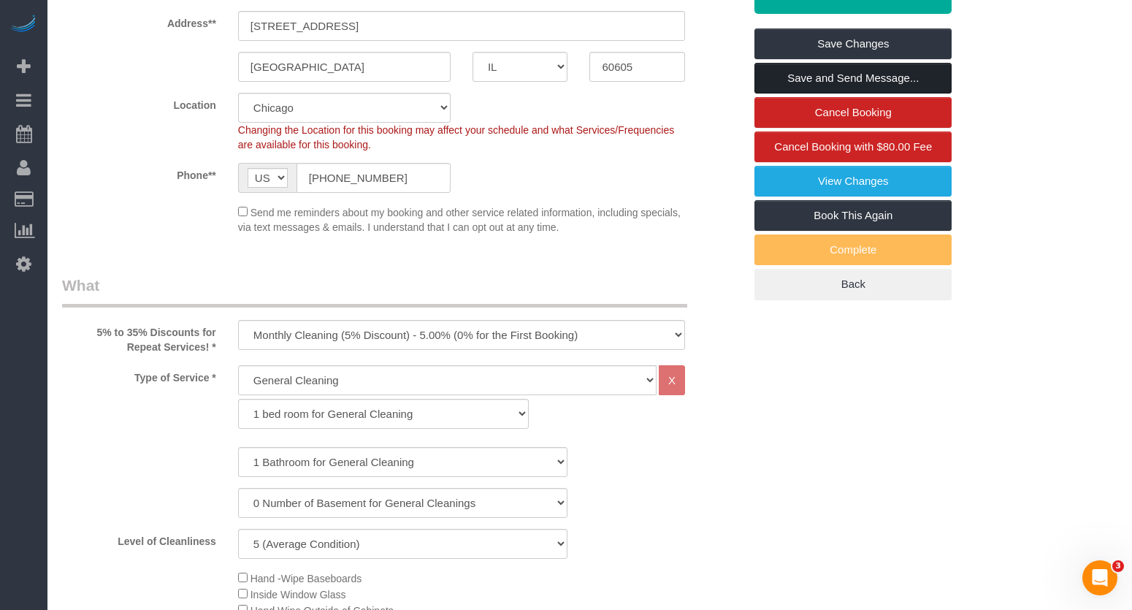
click at [832, 90] on link "Save and Send Message..." at bounding box center [852, 78] width 197 height 31
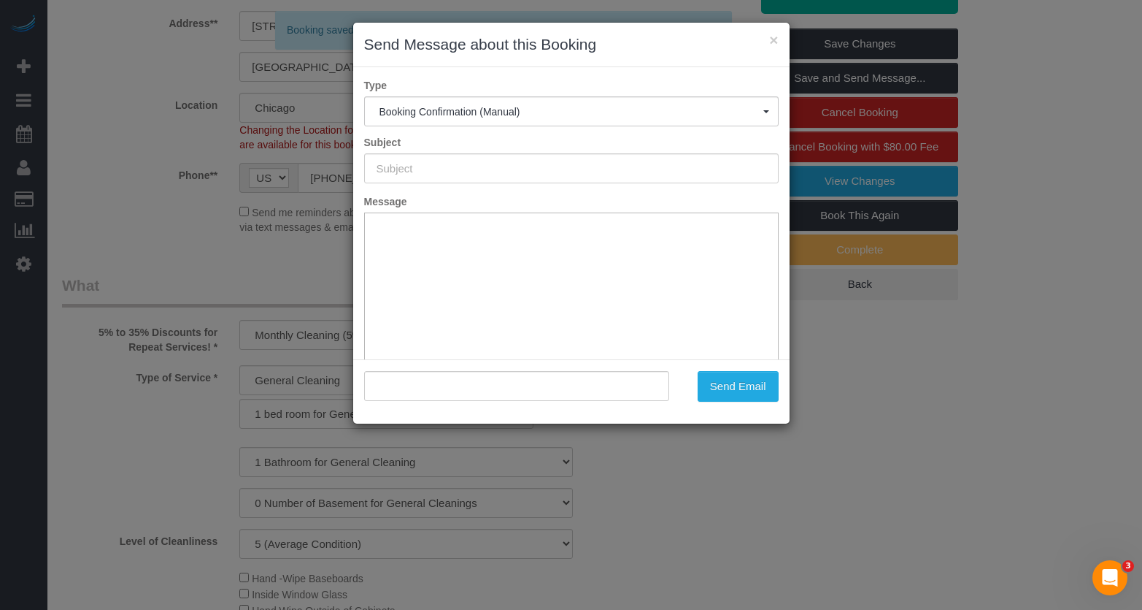
type input "Your Booking With Fresh Tech Maid, Confirmed!"
type input ""Angela Roudez" <angelaroudez@gmail.com>"
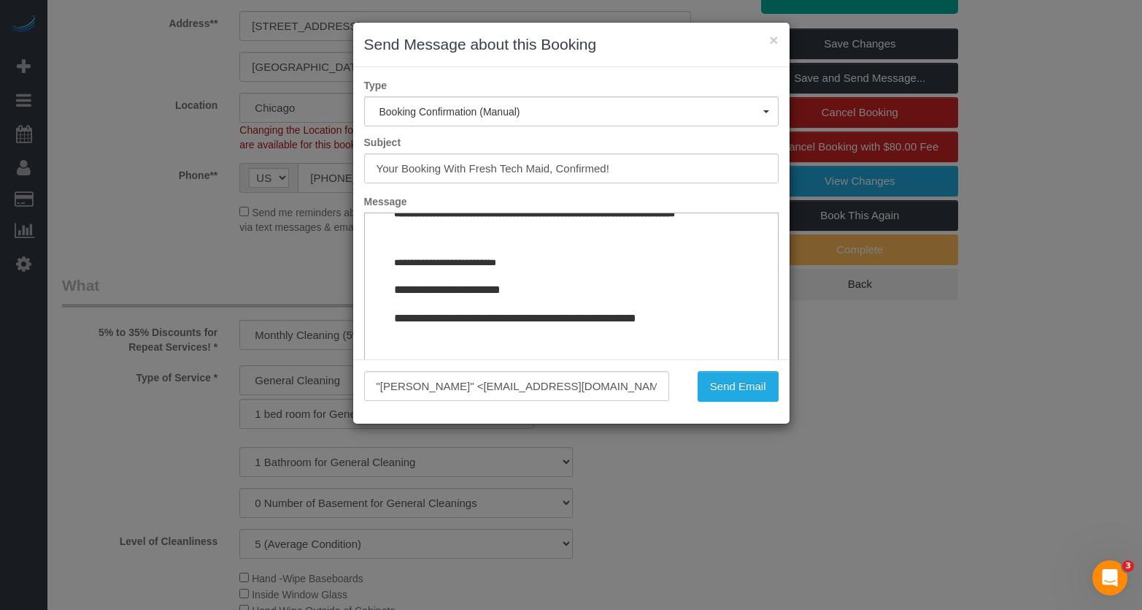
scroll to position [1791, 0]
click at [734, 385] on button "Send Email" at bounding box center [738, 386] width 81 height 31
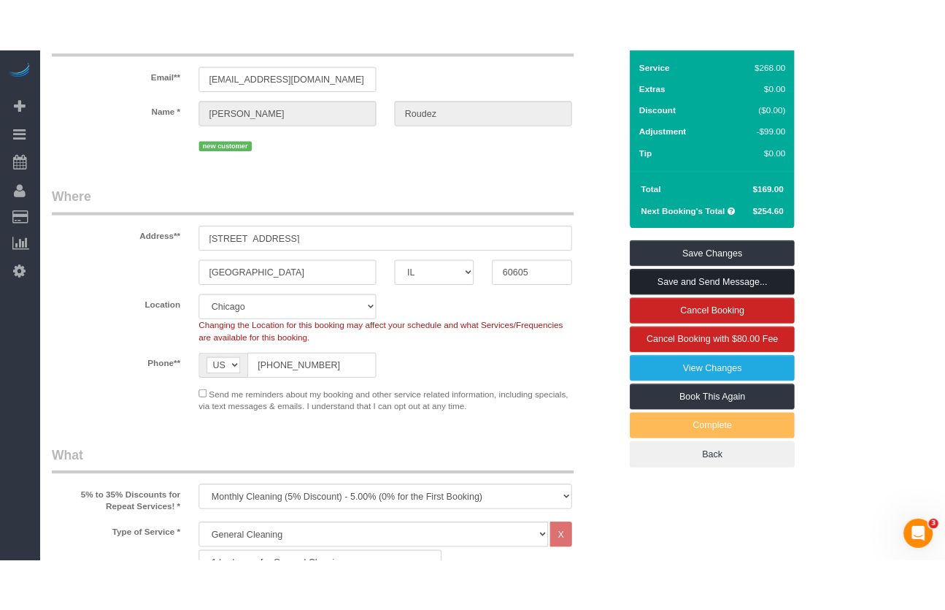
scroll to position [0, 0]
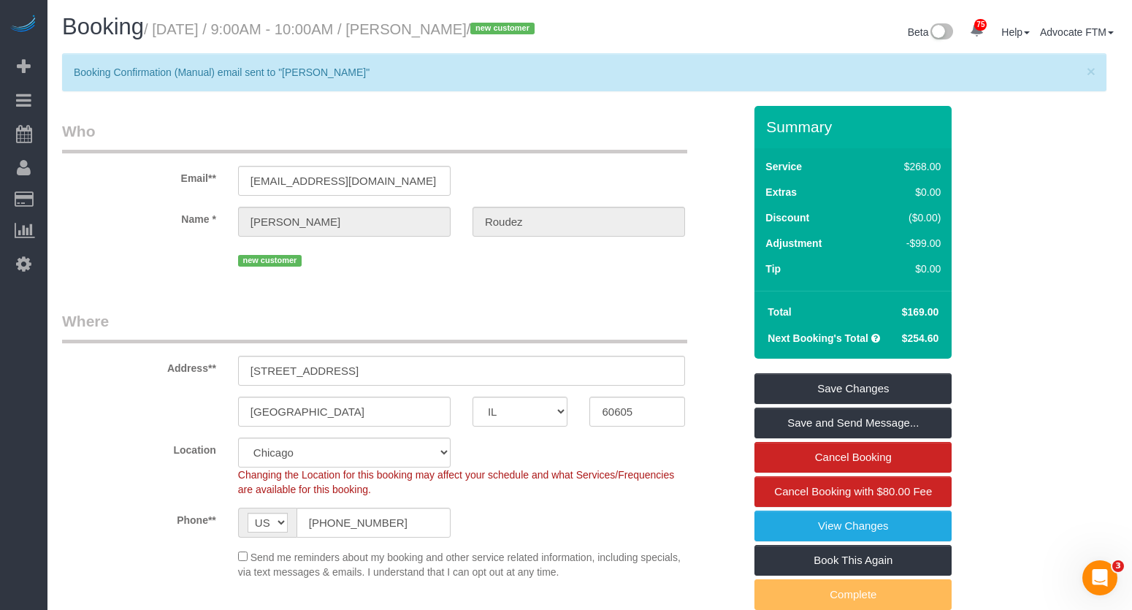
drag, startPoint x: 410, startPoint y: 31, endPoint x: 506, endPoint y: 34, distance: 95.7
click at [506, 34] on small "/ August 12, 2025 / 9:00AM - 10:00AM / Angela Roudez / new customer" at bounding box center [341, 29] width 395 height 16
copy small "Angela Roudez"
drag, startPoint x: 366, startPoint y: 541, endPoint x: 294, endPoint y: 540, distance: 72.3
click at [294, 537] on div "AF AL DZ AD AO AI AQ AG AR AM AW AU AT AZ BS BH BD BB BY BE BZ BJ BM BT BO BA B…" at bounding box center [344, 522] width 212 height 30
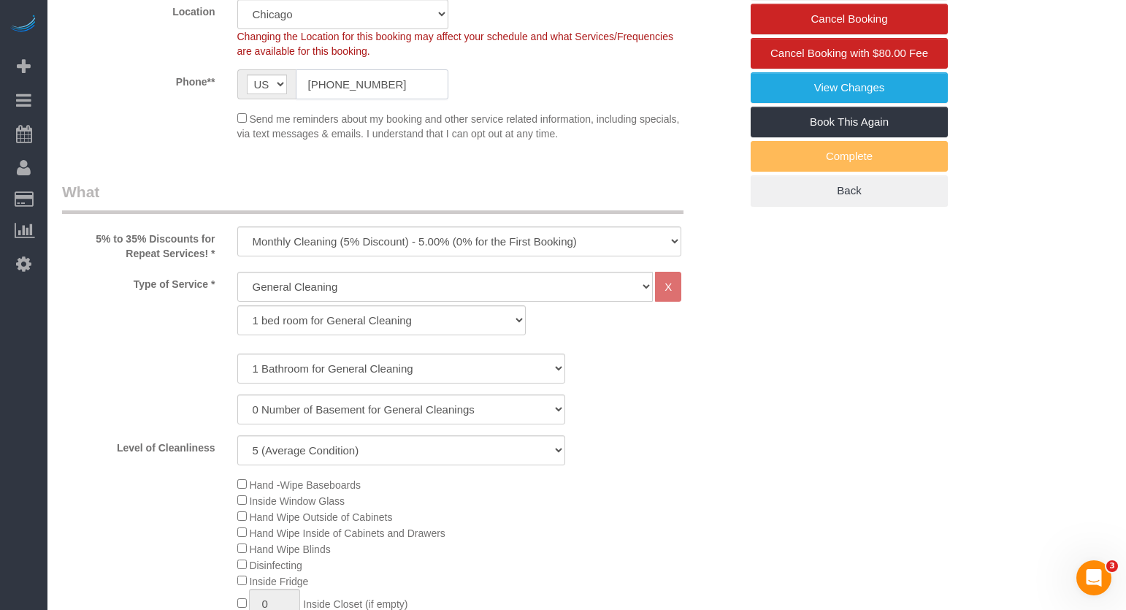
scroll to position [73, 0]
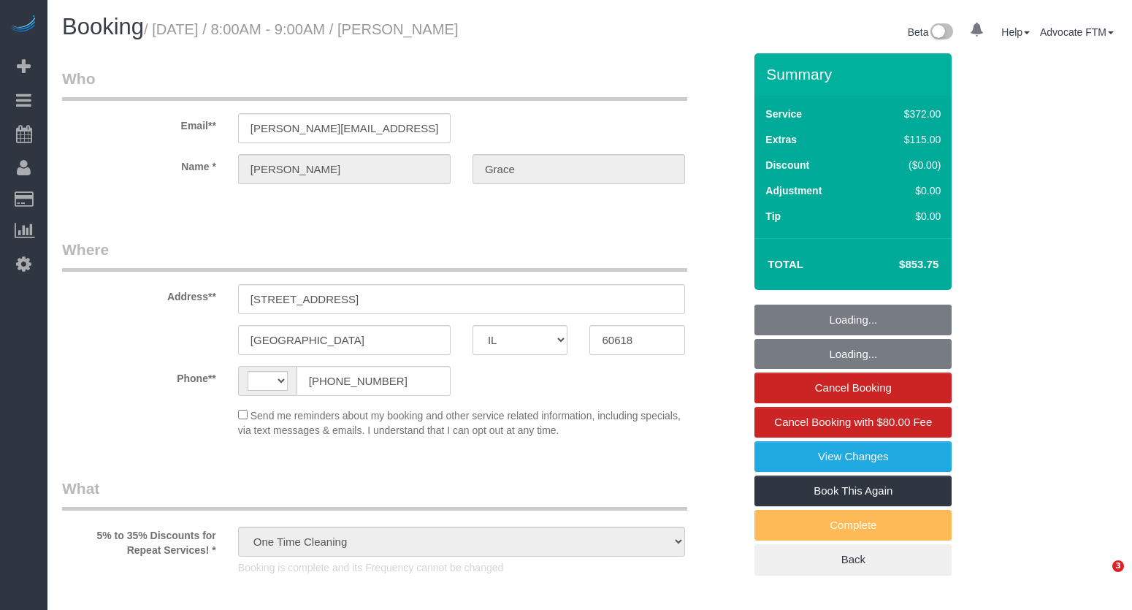
select select "IL"
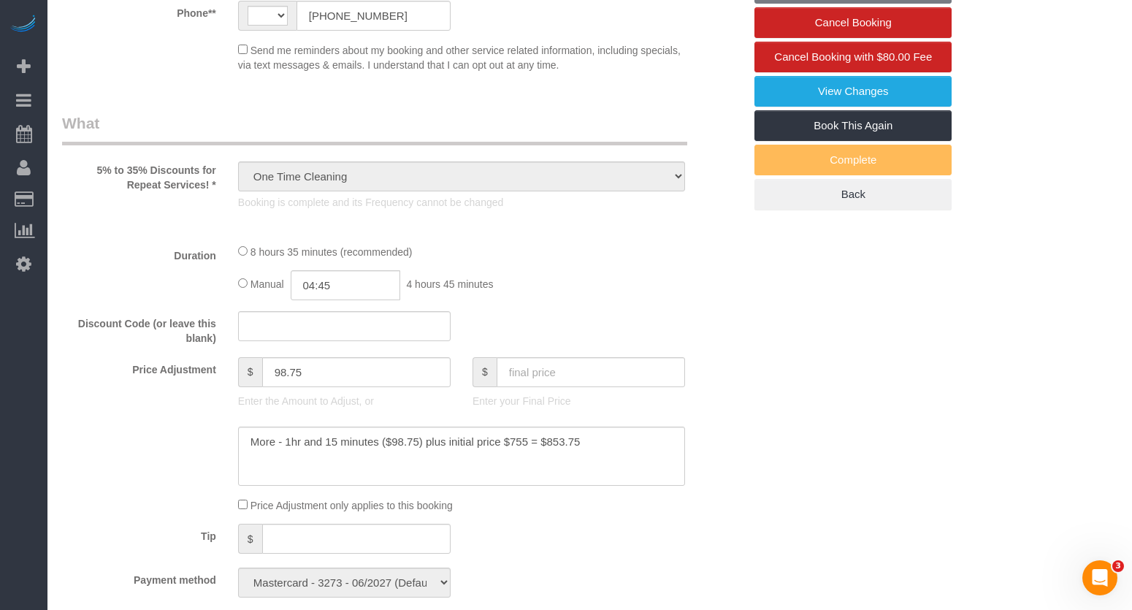
select select "513"
select select "3"
select select "1"
select select "10"
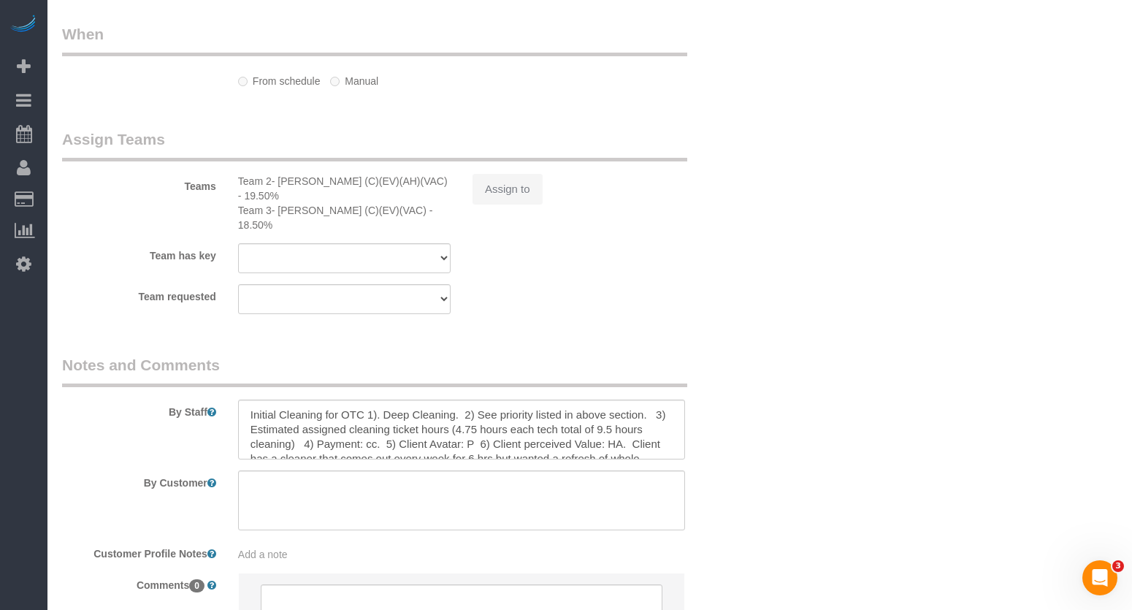
select select "string:[GEOGRAPHIC_DATA]"
select select "number:1"
select select "number:58"
select select "number:139"
select select "number:105"
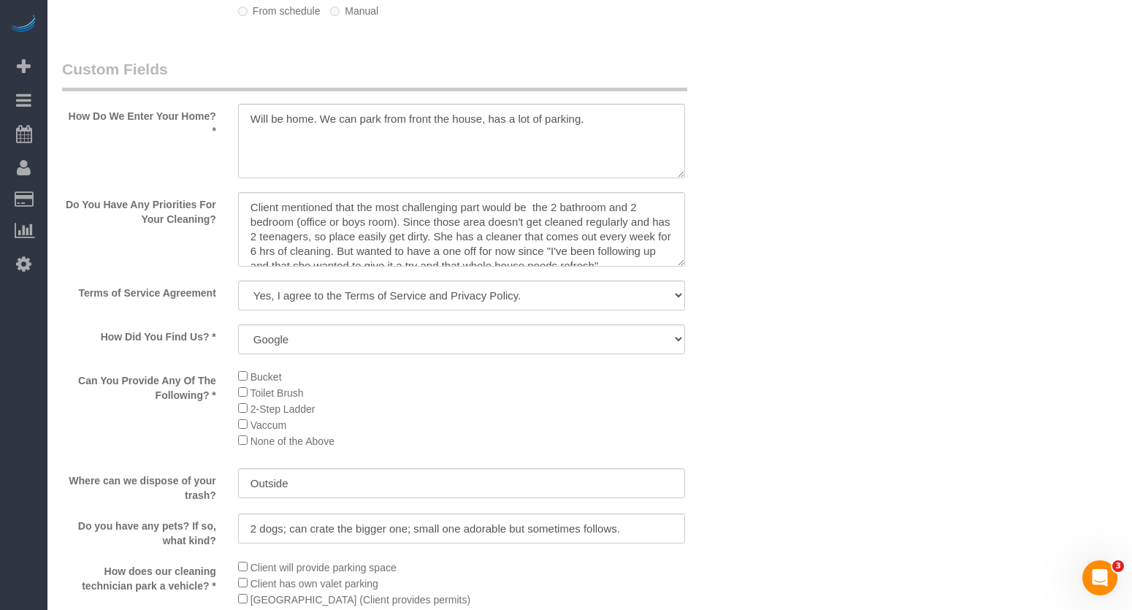
select select "spot1"
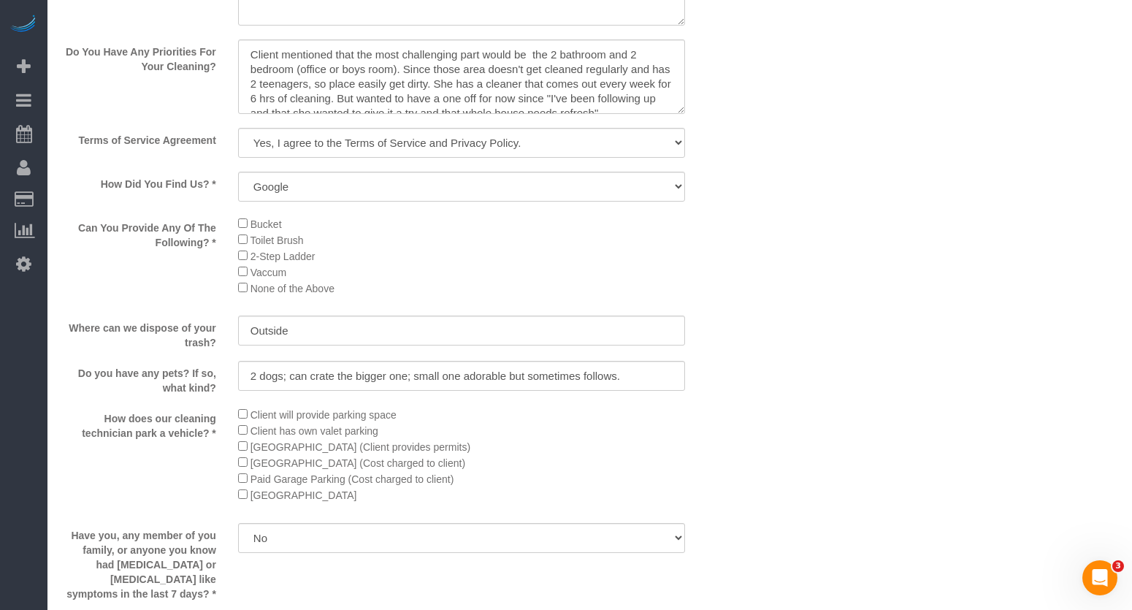
select select "object:1283"
select select "3"
select select "1"
select select "10"
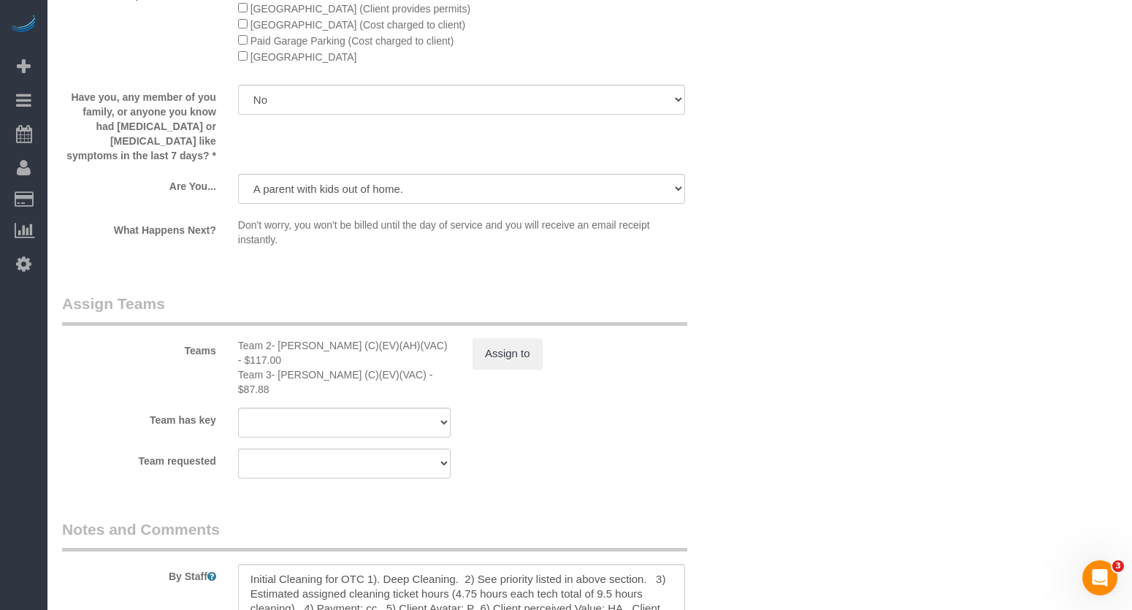
scroll to position [2479, 0]
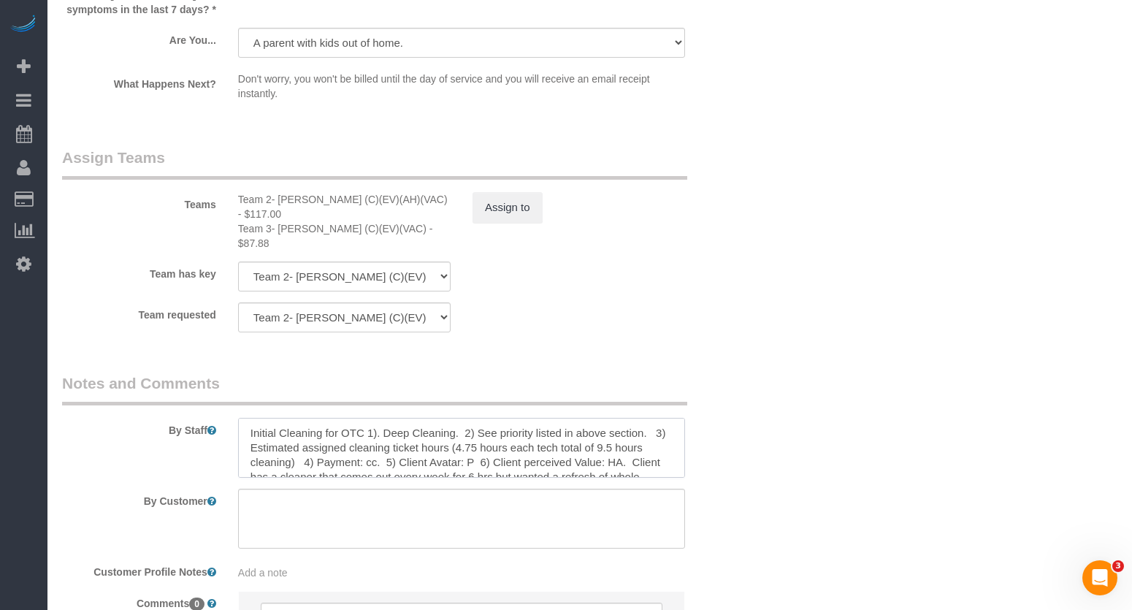
click at [488, 418] on textarea at bounding box center [461, 448] width 447 height 60
click at [405, 418] on textarea at bounding box center [461, 448] width 447 height 60
click at [350, 420] on textarea at bounding box center [461, 448] width 447 height 60
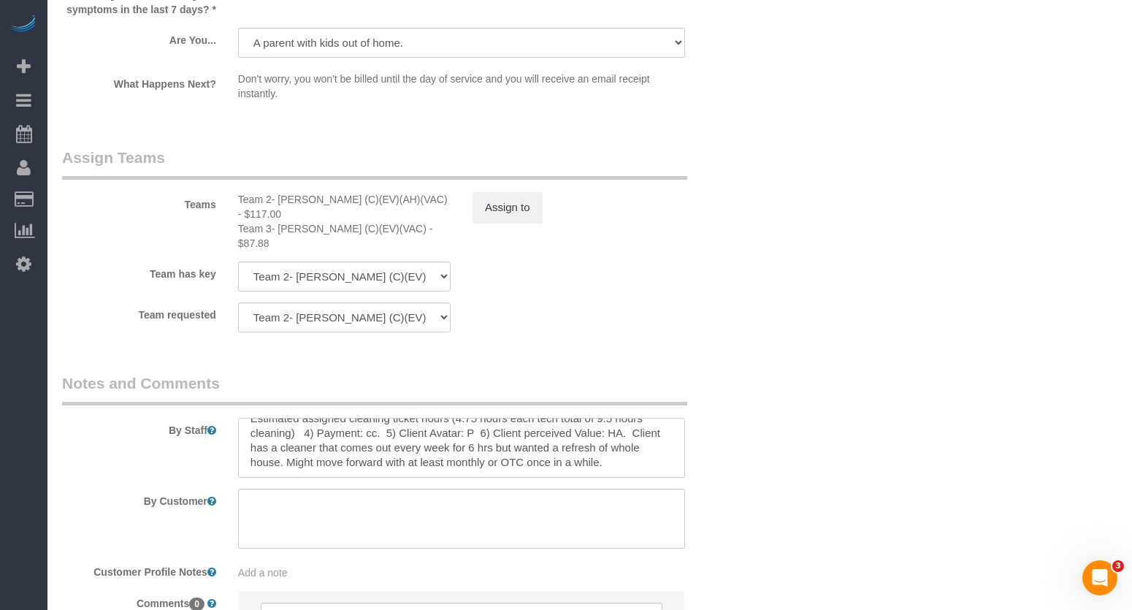
scroll to position [0, 0]
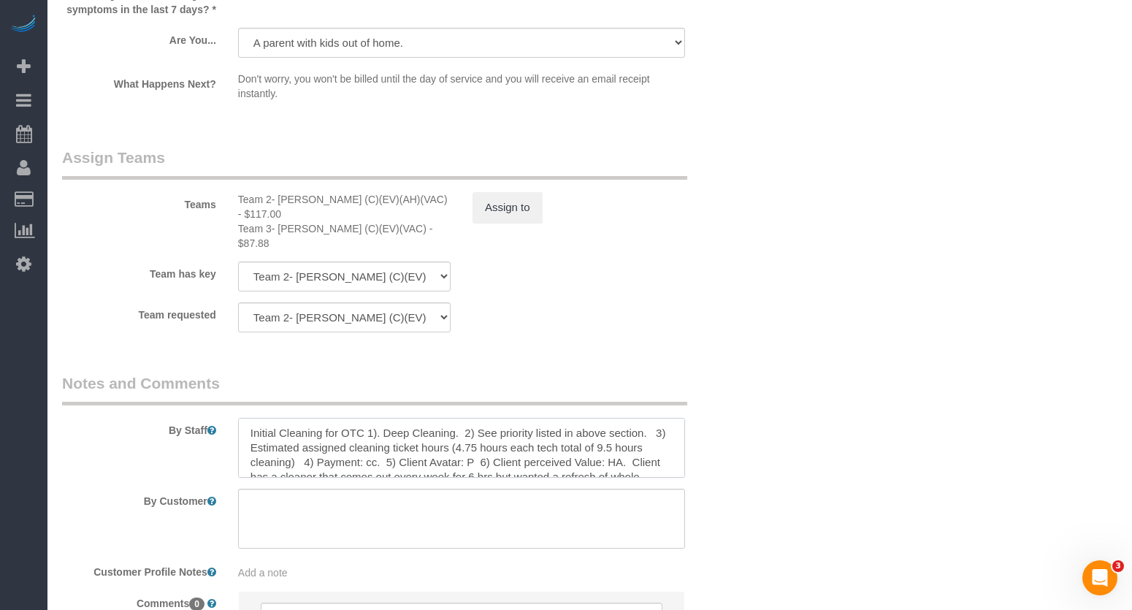
drag, startPoint x: 604, startPoint y: 406, endPoint x: 589, endPoint y: 407, distance: 14.6
click at [589, 418] on textarea at bounding box center [461, 448] width 447 height 60
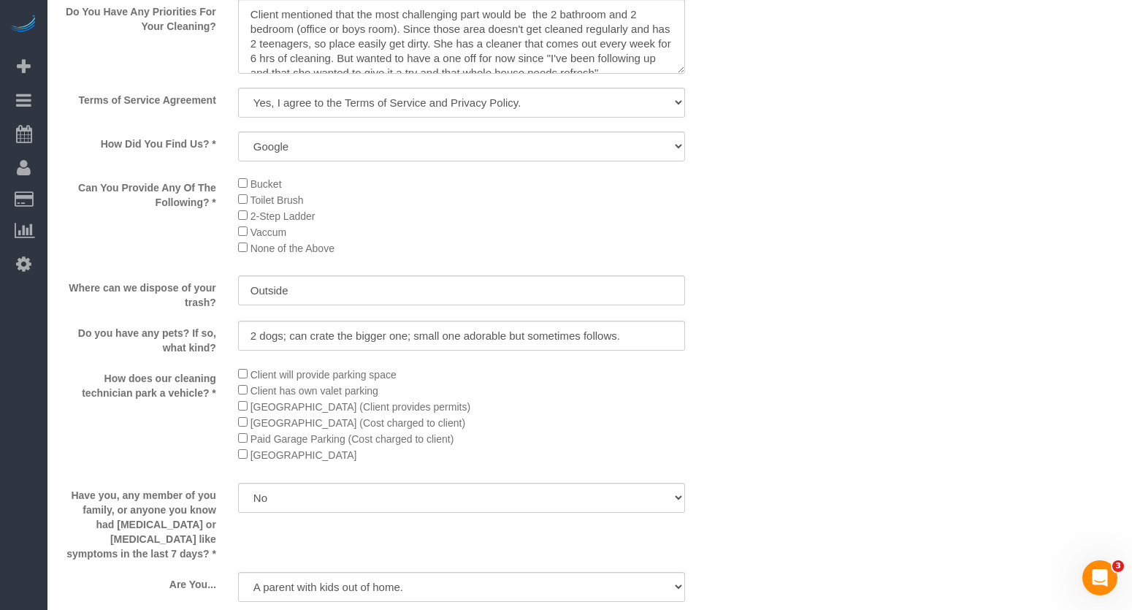
scroll to position [1716, 0]
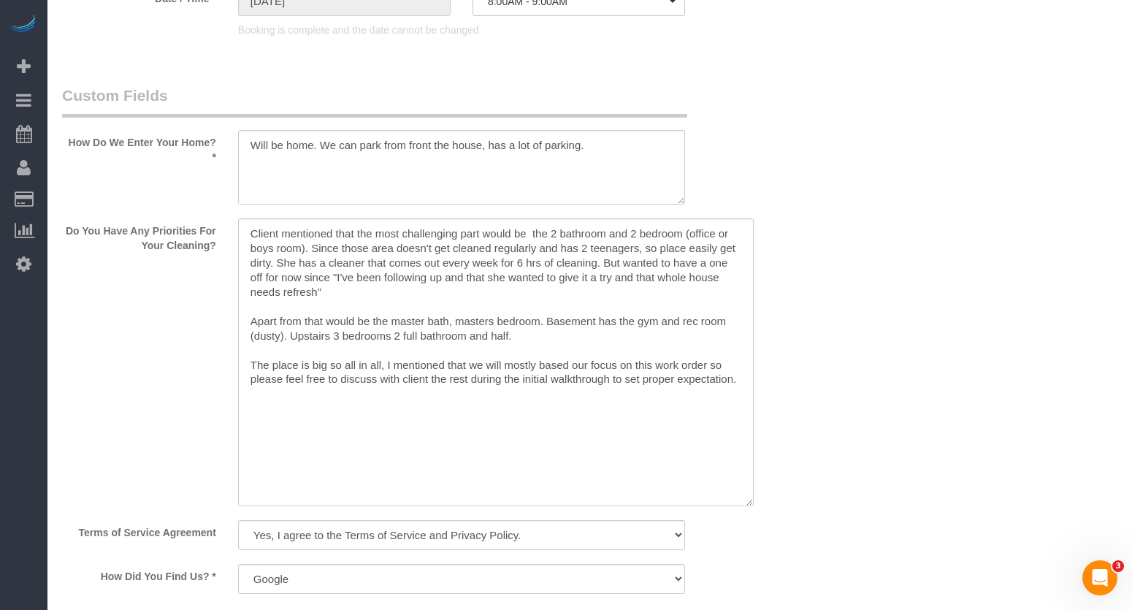
drag, startPoint x: 679, startPoint y: 286, endPoint x: 747, endPoint y: 489, distance: 214.0
click at [748, 496] on textarea at bounding box center [495, 362] width 515 height 288
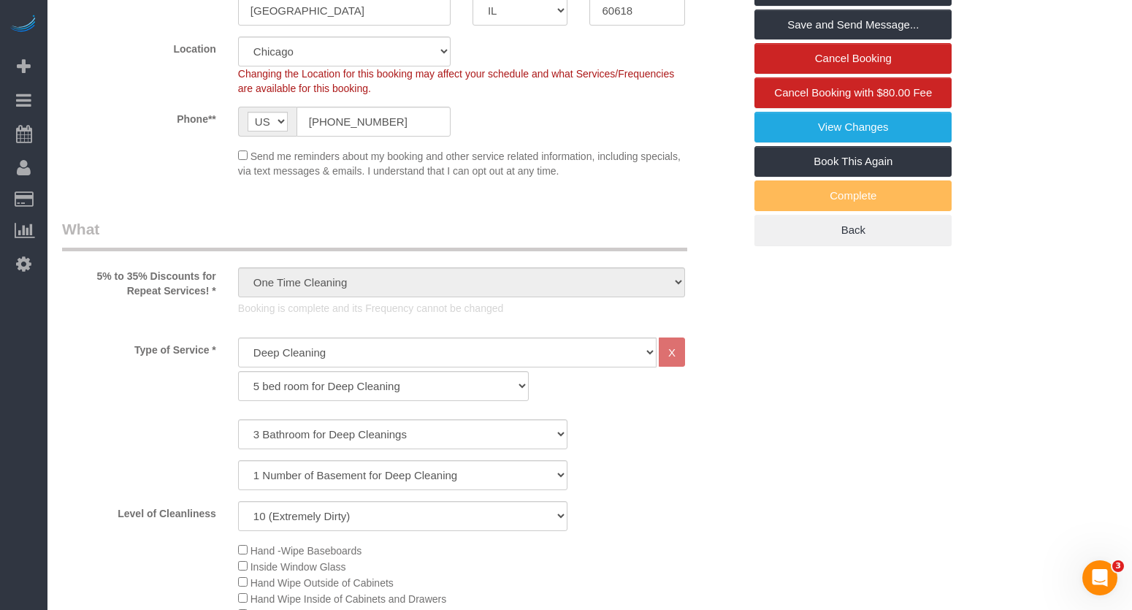
scroll to position [37, 0]
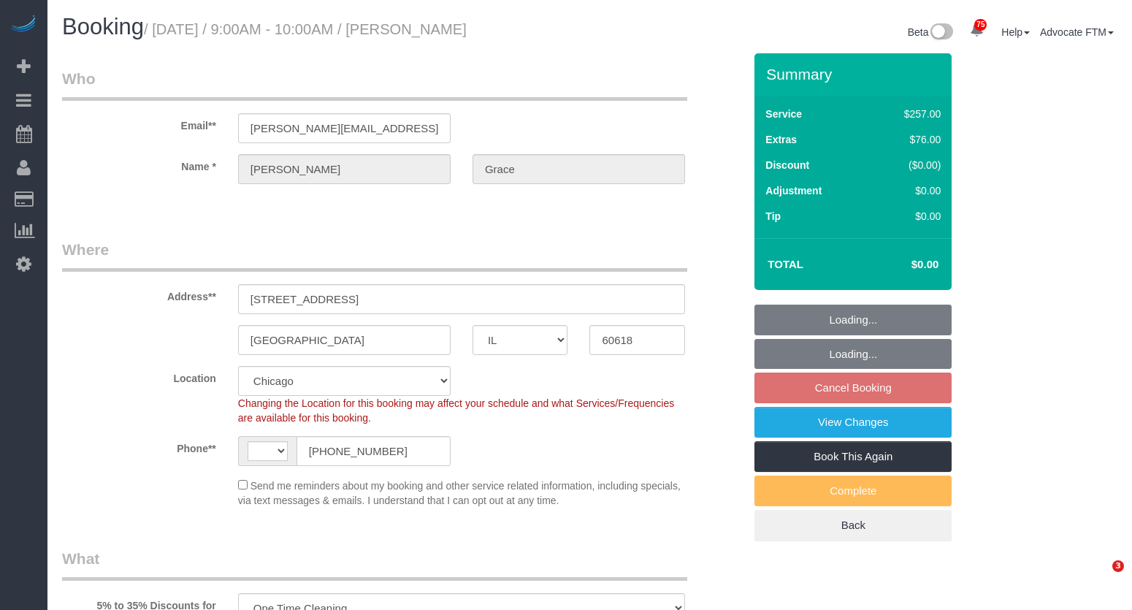
select select "IL"
select select "number:1"
select select "number:58"
select select "number:139"
select select "number:104"
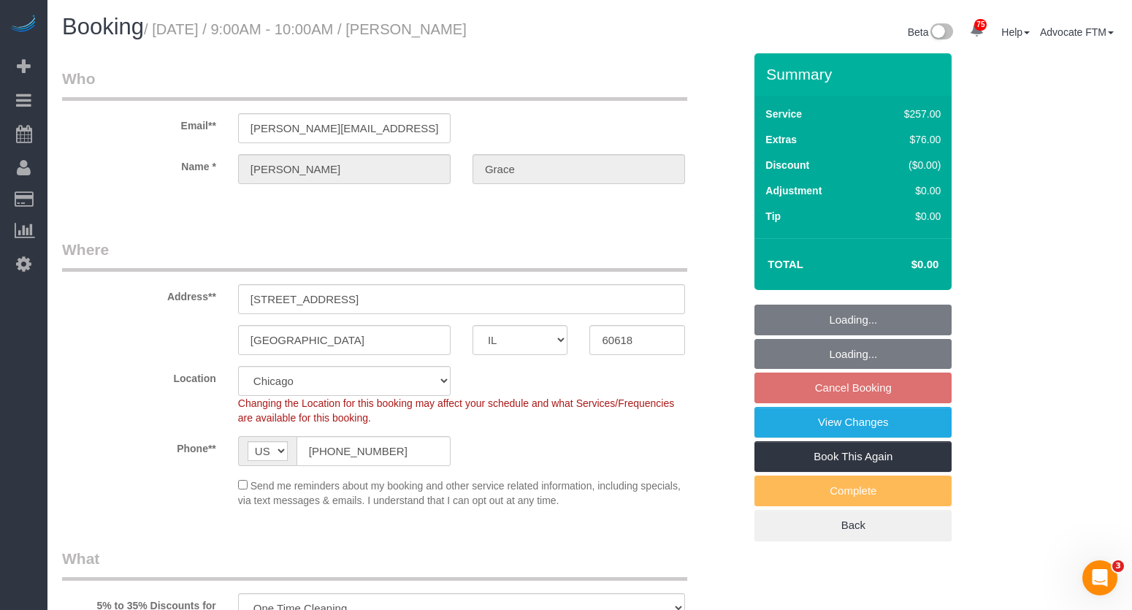
select select "string:[GEOGRAPHIC_DATA]"
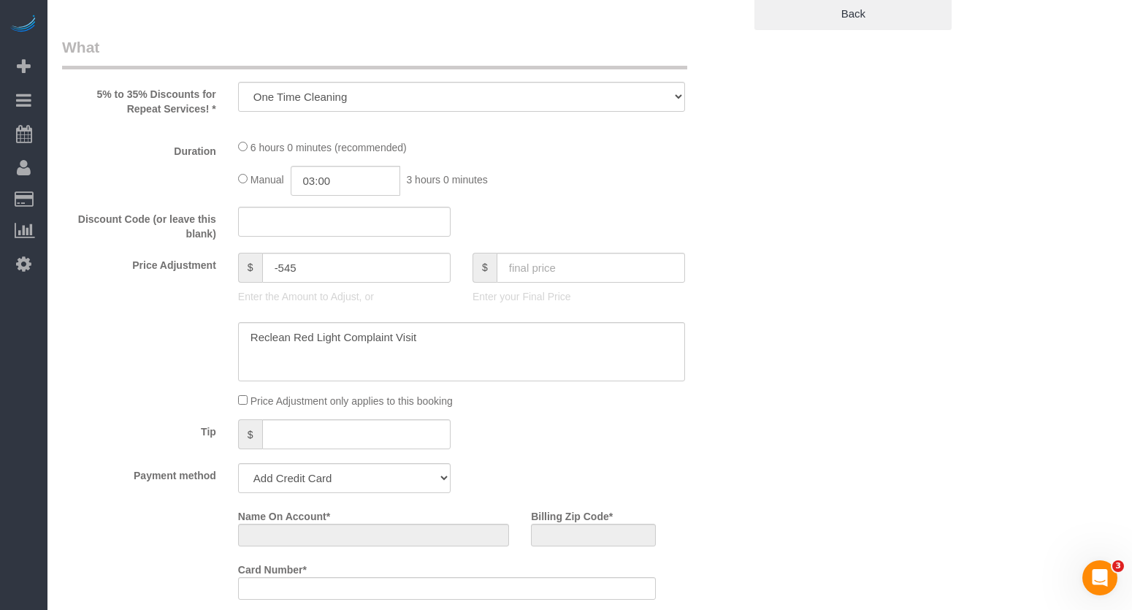
select select "string:fspay-e5241045-a56c-4f22-a98b-43e82279b24e"
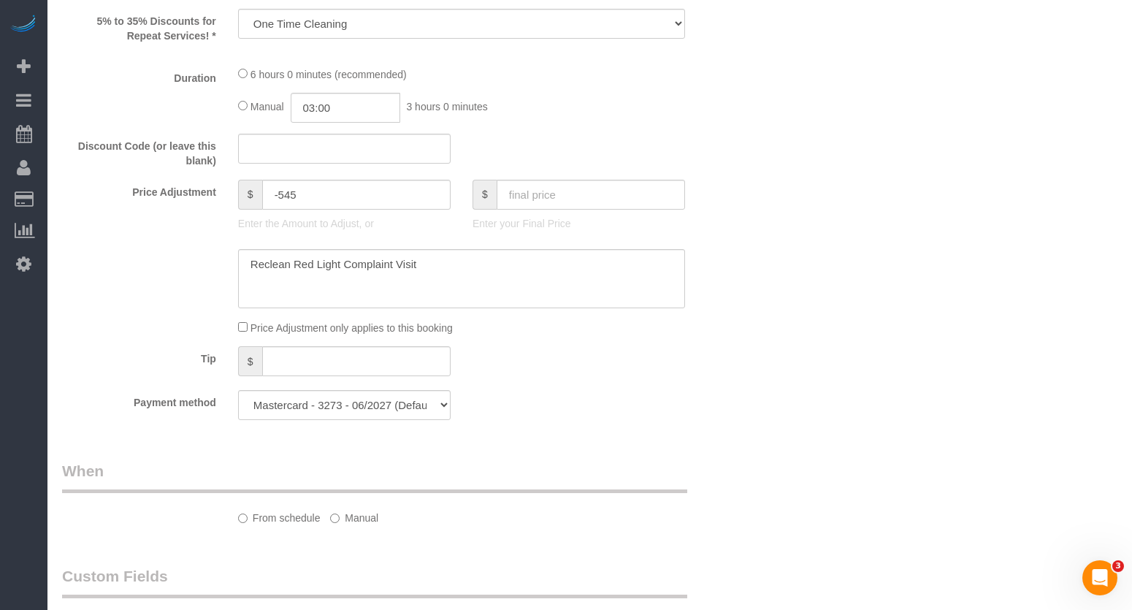
select select "512"
select select "3"
select select "1"
select select "10"
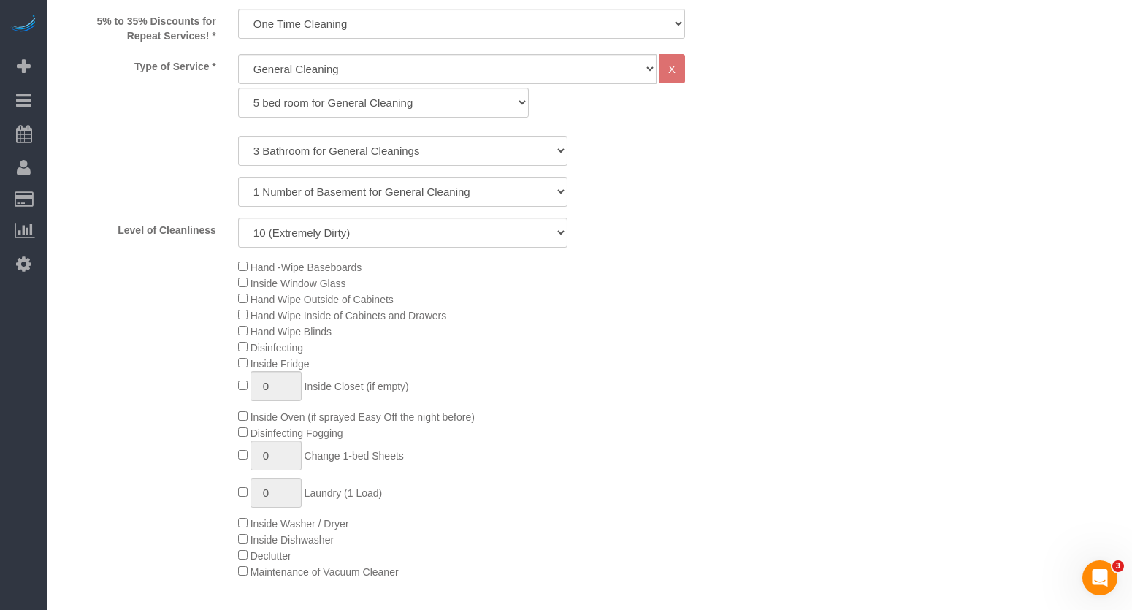
select select "object:1270"
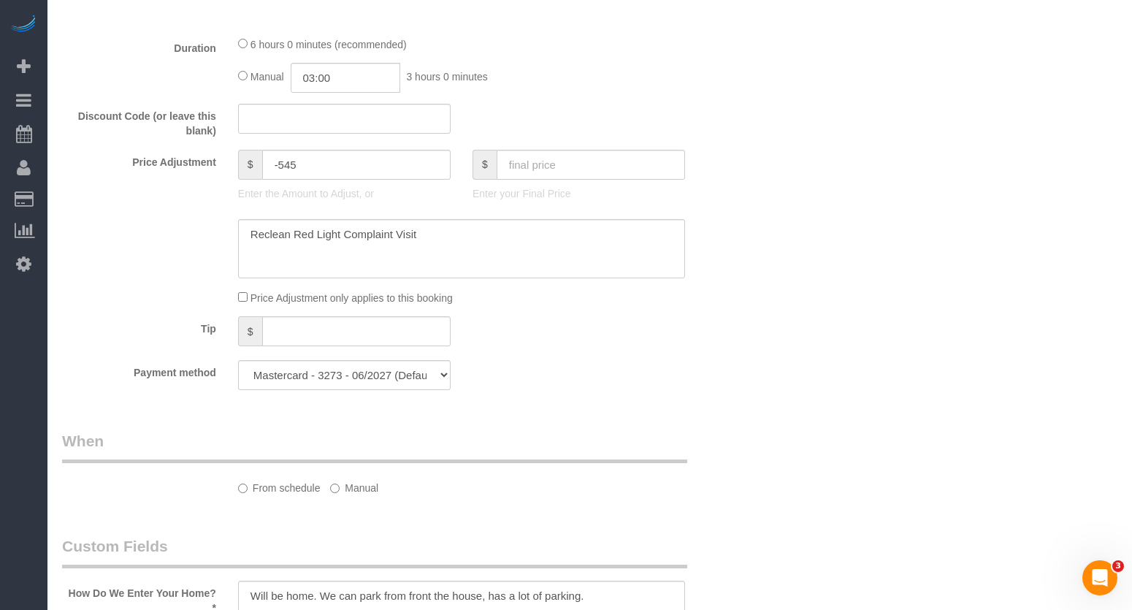
select select "3"
select select "1"
select select "10"
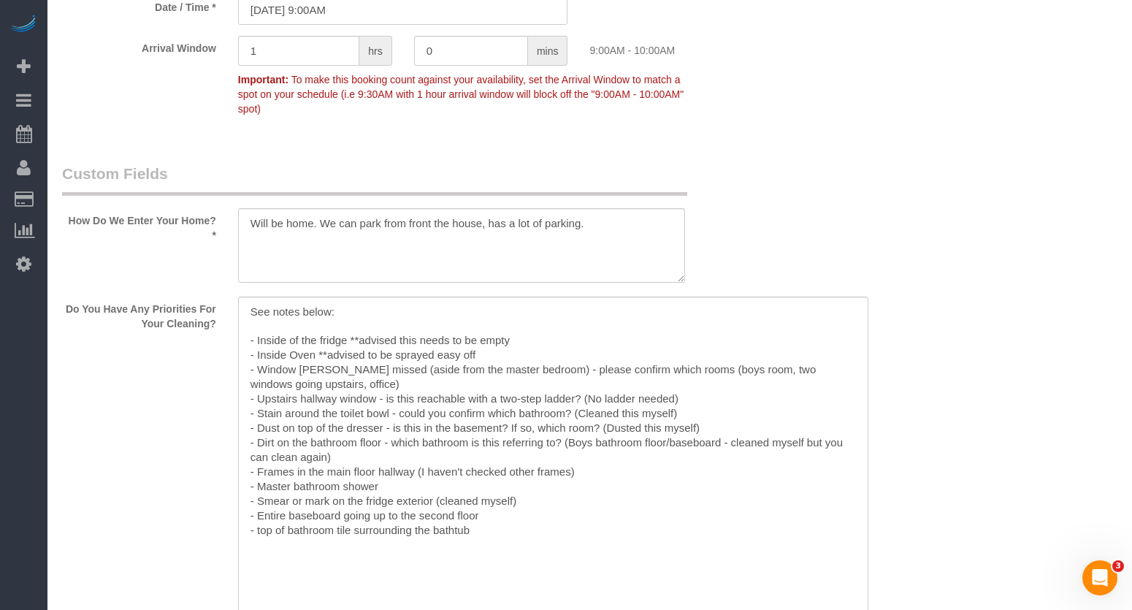
drag, startPoint x: 677, startPoint y: 366, endPoint x: 868, endPoint y: 672, distance: 360.8
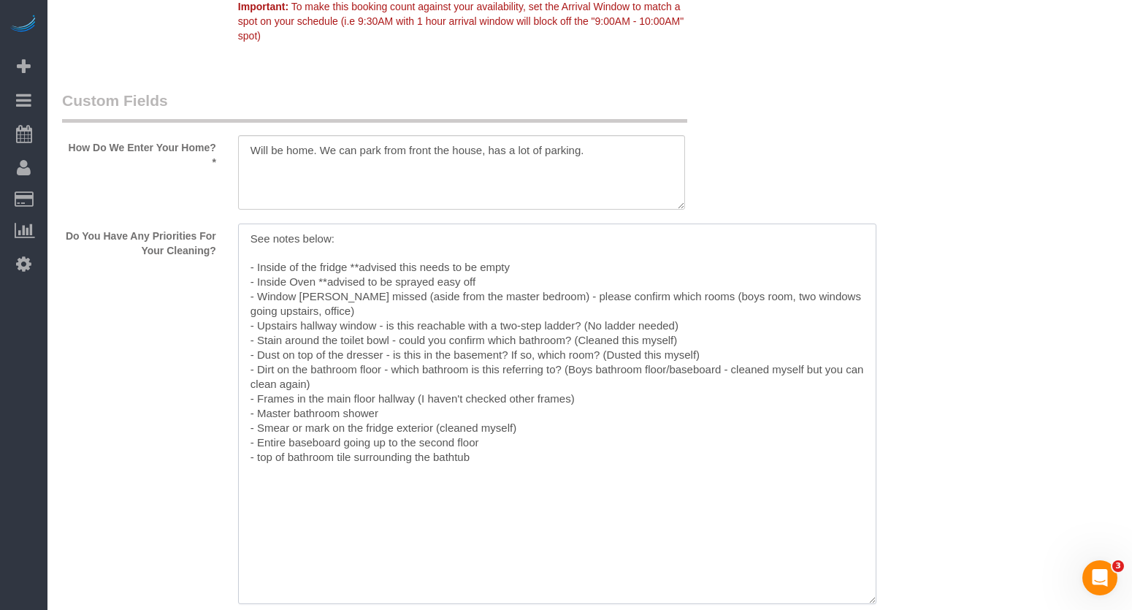
drag, startPoint x: 258, startPoint y: 267, endPoint x: 678, endPoint y: 505, distance: 483.2
click at [678, 505] on textarea at bounding box center [557, 413] width 638 height 380
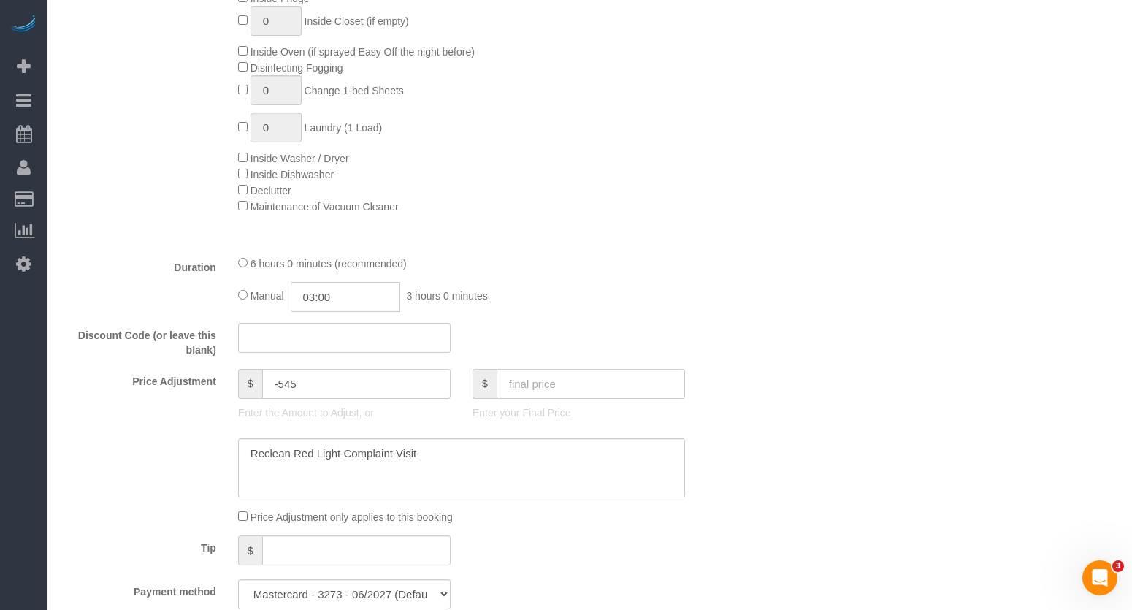
scroll to position [876, 0]
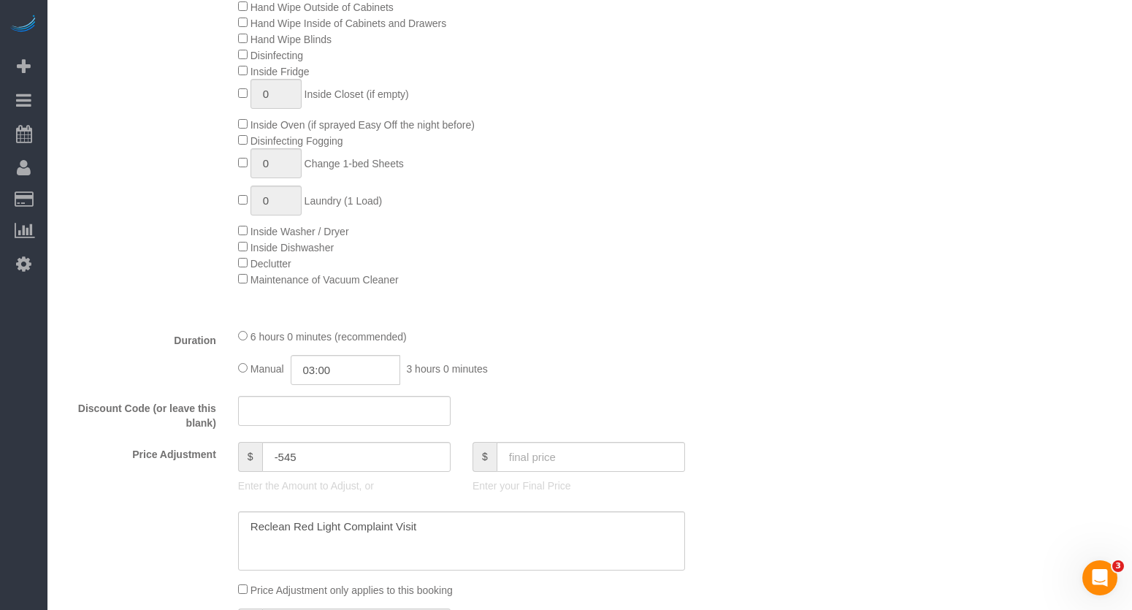
drag, startPoint x: 252, startPoint y: 127, endPoint x: 545, endPoint y: 121, distance: 292.8
click at [545, 121] on div "Hand -Wipe Baseboards Inside Window Glass Hand Wipe Outside of Cabinets Hand Wi…" at bounding box center [490, 126] width 527 height 320
click at [563, 215] on div "Hand -Wipe Baseboards Inside Window Glass Hand Wipe Outside of Cabinets Hand Wi…" at bounding box center [490, 126] width 527 height 320
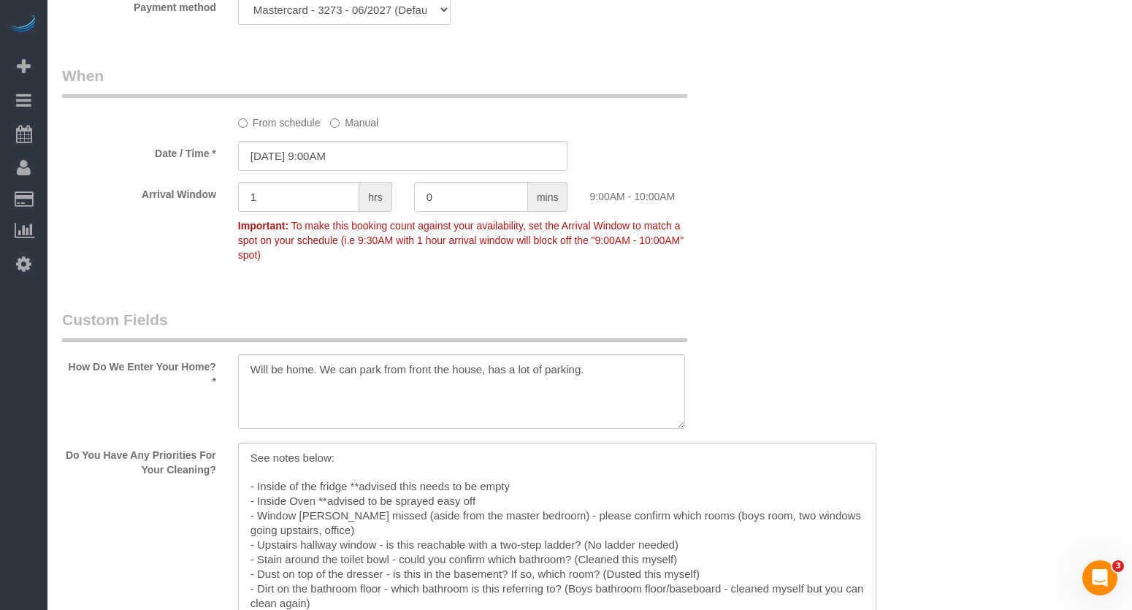
scroll to position [1752, 0]
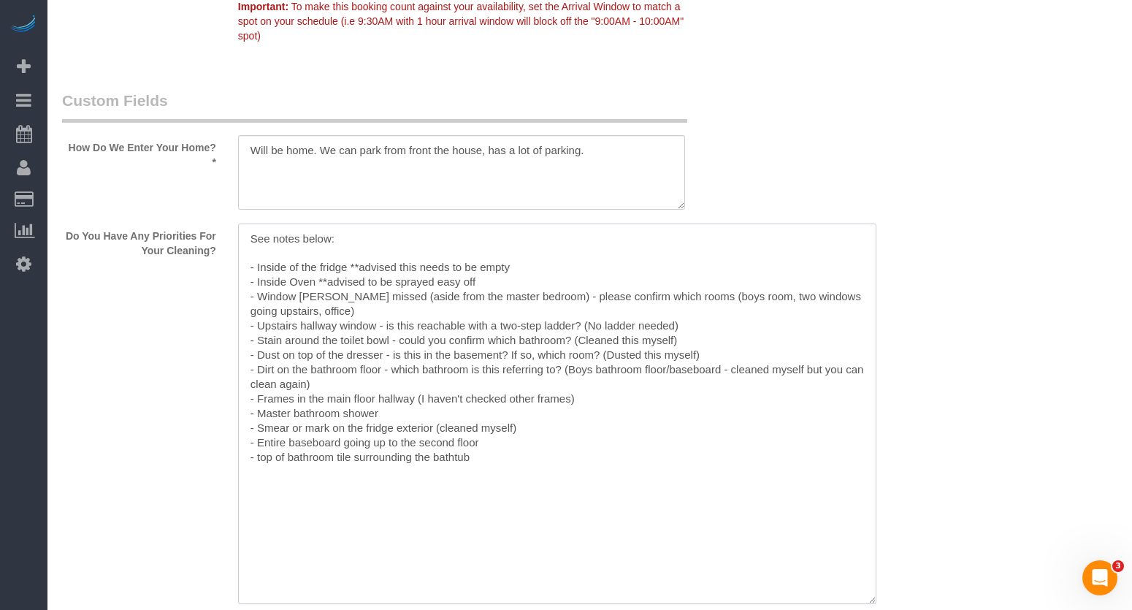
click at [328, 280] on textarea at bounding box center [557, 413] width 638 height 380
drag, startPoint x: 529, startPoint y: 268, endPoint x: 226, endPoint y: 265, distance: 303.0
click at [227, 265] on div at bounding box center [461, 414] width 469 height 383
click at [340, 285] on textarea at bounding box center [557, 413] width 638 height 380
drag, startPoint x: 499, startPoint y: 285, endPoint x: 226, endPoint y: 288, distance: 273.8
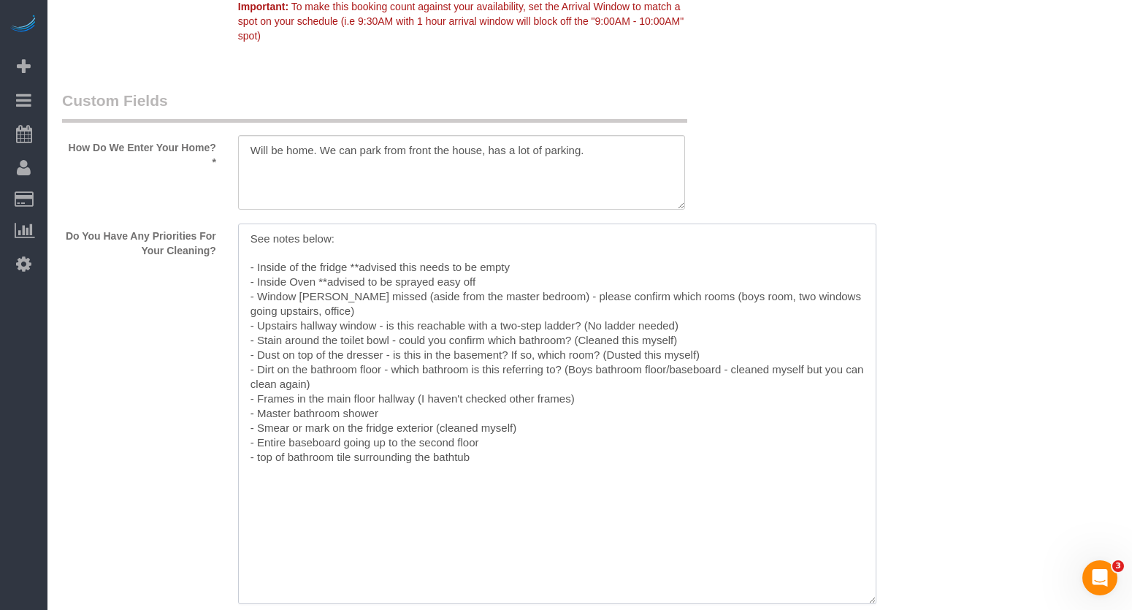
click at [226, 288] on div "Do You Have Any Priorities For Your Cleaning?" at bounding box center [402, 414] width 703 height 383
click at [358, 234] on textarea at bounding box center [557, 413] width 638 height 380
click at [345, 287] on textarea at bounding box center [557, 413] width 638 height 380
click at [469, 276] on textarea at bounding box center [557, 413] width 638 height 380
click at [550, 265] on textarea at bounding box center [557, 413] width 638 height 380
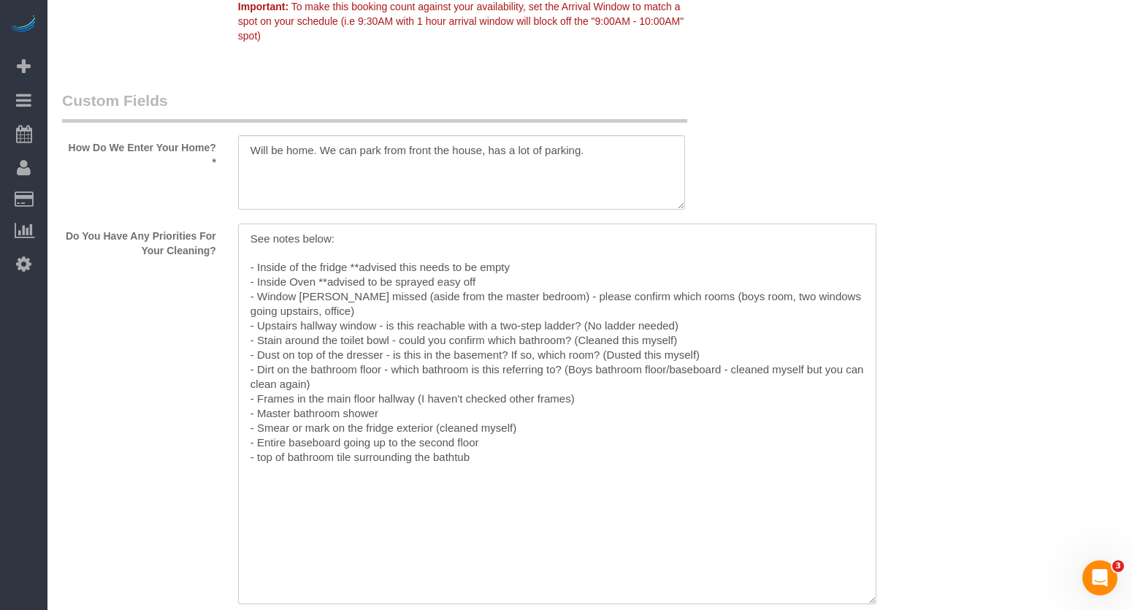
drag, startPoint x: 572, startPoint y: 267, endPoint x: 223, endPoint y: 264, distance: 349.0
click at [223, 264] on div "Do You Have Any Priorities For Your Cleaning?" at bounding box center [402, 414] width 703 height 383
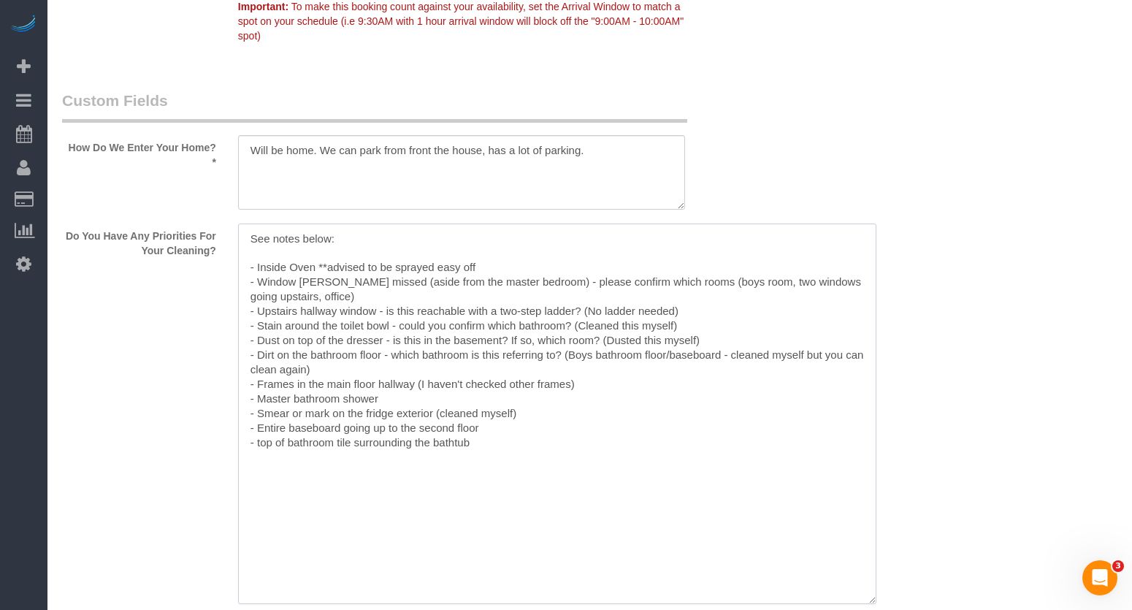
click at [569, 357] on textarea at bounding box center [557, 413] width 638 height 380
click at [605, 386] on textarea at bounding box center [557, 413] width 638 height 380
click at [424, 329] on textarea at bounding box center [557, 413] width 638 height 380
click at [538, 258] on textarea at bounding box center [557, 413] width 638 height 380
click at [451, 409] on textarea at bounding box center [557, 413] width 638 height 380
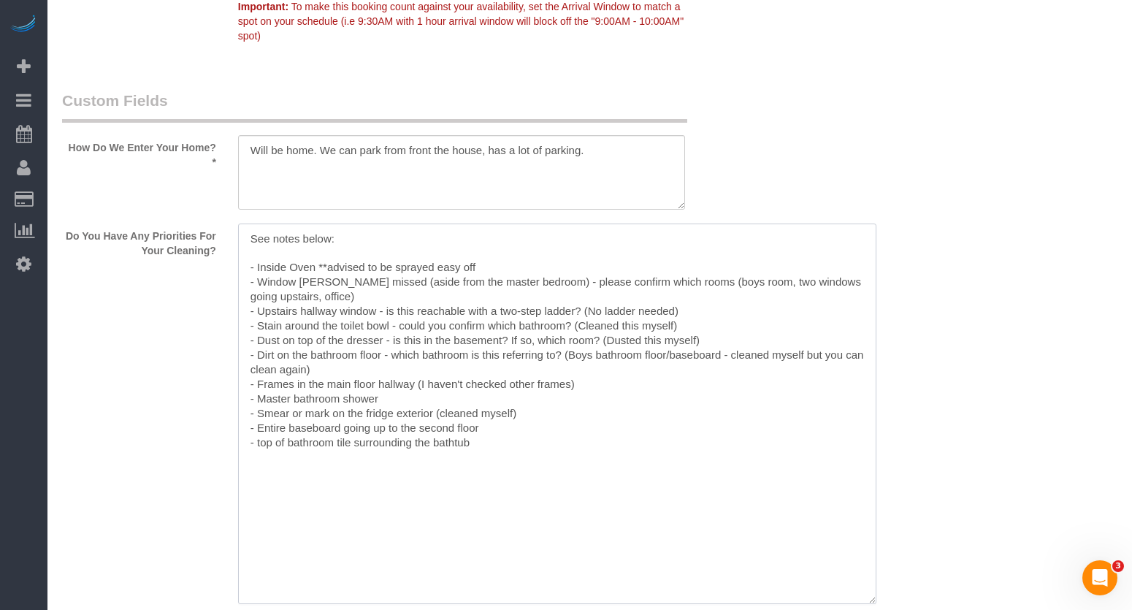
click at [391, 288] on textarea at bounding box center [557, 413] width 638 height 380
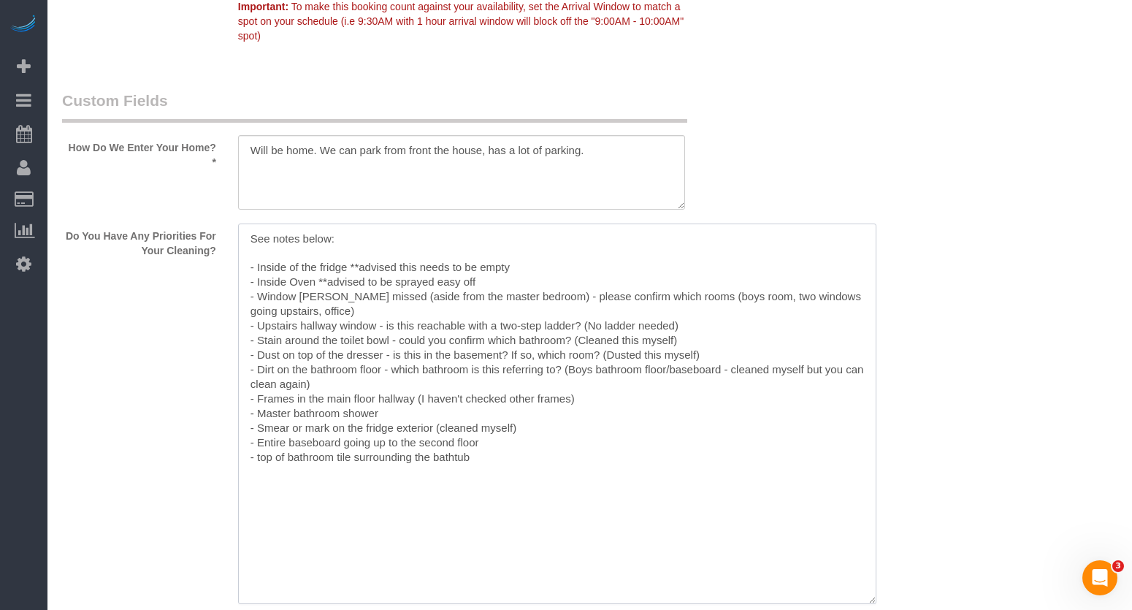
click at [347, 249] on textarea at bounding box center [557, 413] width 638 height 380
click at [631, 260] on textarea at bounding box center [557, 413] width 638 height 380
type textarea "See notes below: - Inside of the fridge **advised this needs to be empty - Insi…"
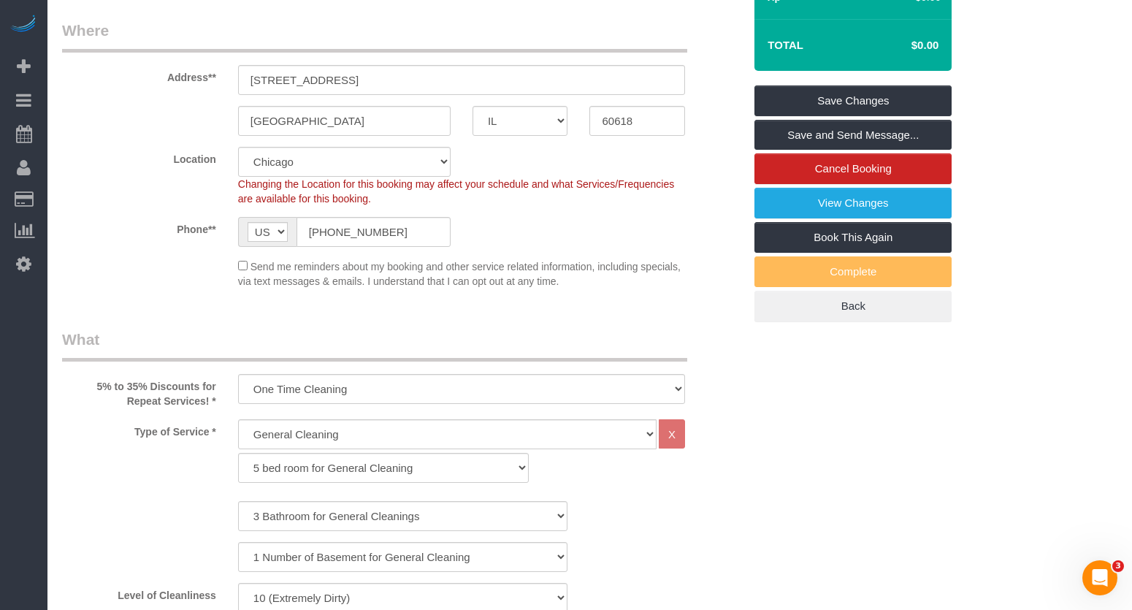
scroll to position [146, 0]
